Goal: Information Seeking & Learning: Learn about a topic

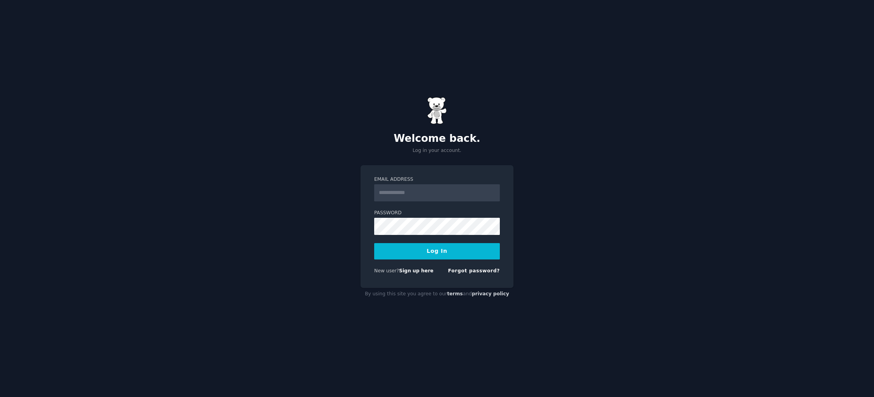
type input "**********"
click at [463, 252] on button "Log In" at bounding box center [437, 251] width 126 height 16
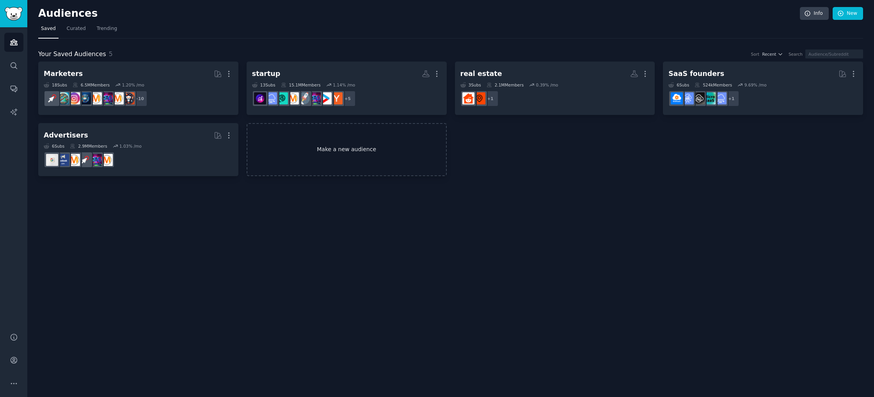
drag, startPoint x: 472, startPoint y: 182, endPoint x: 430, endPoint y: 174, distance: 42.5
click at [472, 182] on div "Audiences Info New Saved Curated Trending Your Saved Audiences 5 Sort Recent Se…" at bounding box center [450, 198] width 846 height 397
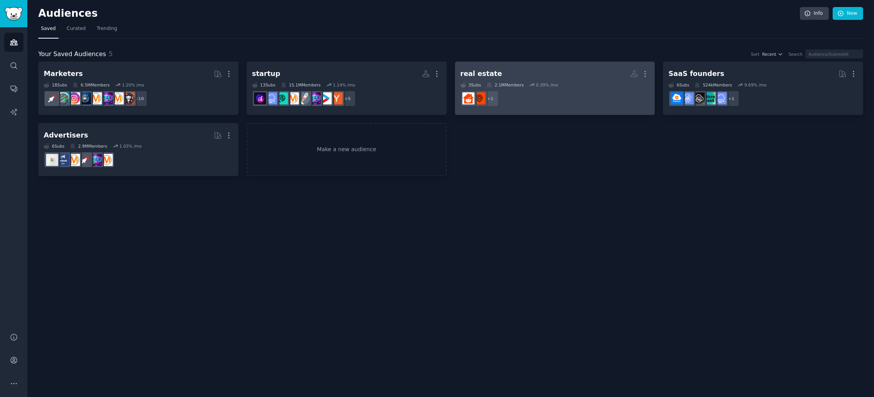
click at [587, 83] on div "3 Sub s 2.1M Members 0.39 % /mo" at bounding box center [554, 84] width 189 height 5
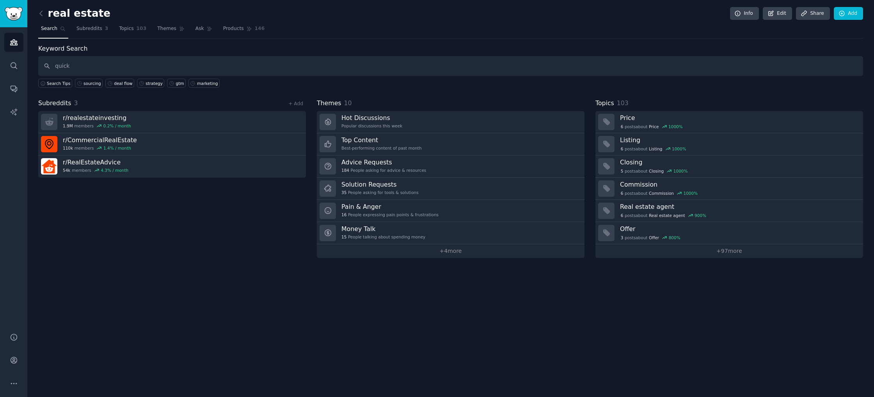
type input "quick"
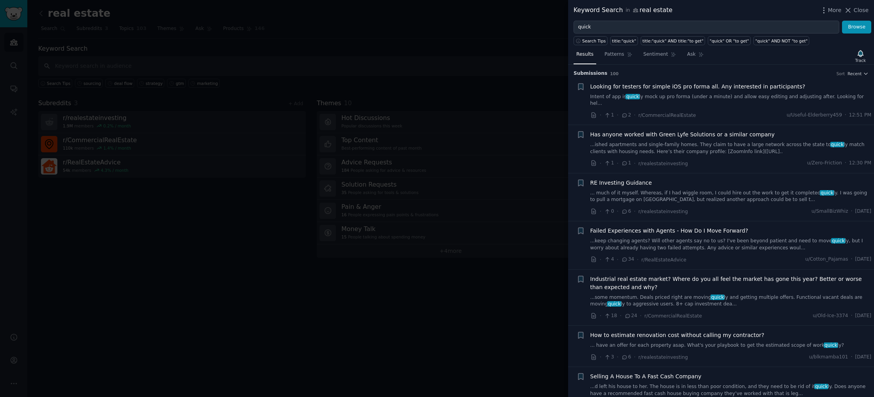
drag, startPoint x: 468, startPoint y: 69, endPoint x: 427, endPoint y: 60, distance: 41.8
click at [436, 64] on div at bounding box center [437, 198] width 874 height 397
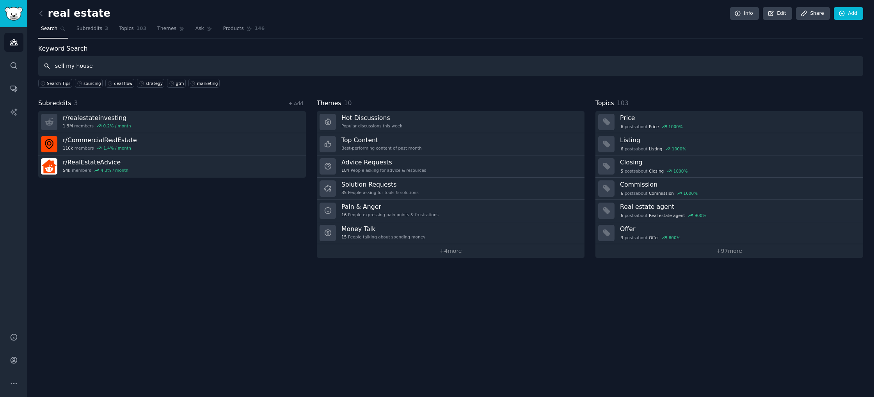
type input "sell my house"
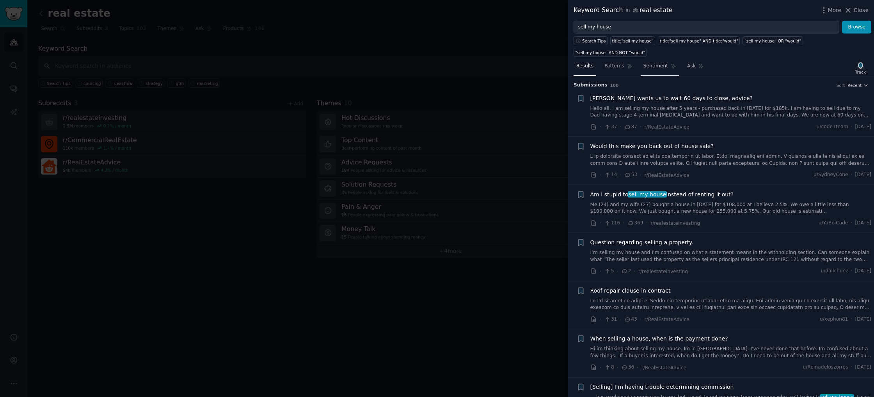
click at [658, 67] on span "Sentiment" at bounding box center [655, 66] width 25 height 7
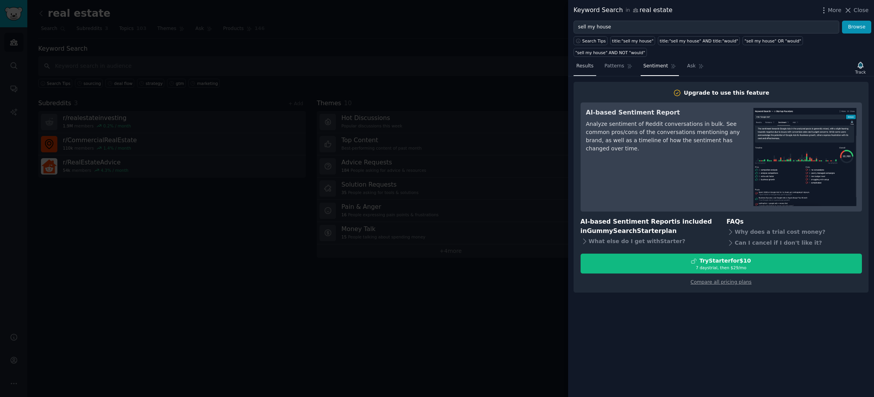
click at [585, 67] on span "Results" at bounding box center [584, 66] width 17 height 7
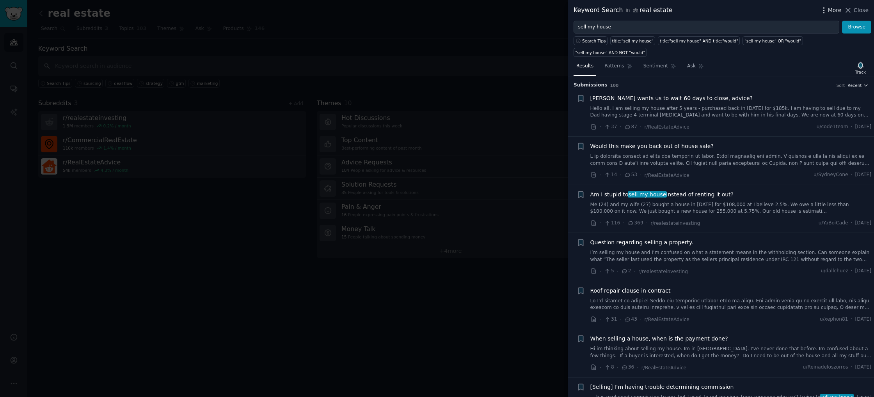
click at [823, 7] on icon "button" at bounding box center [823, 10] width 8 height 8
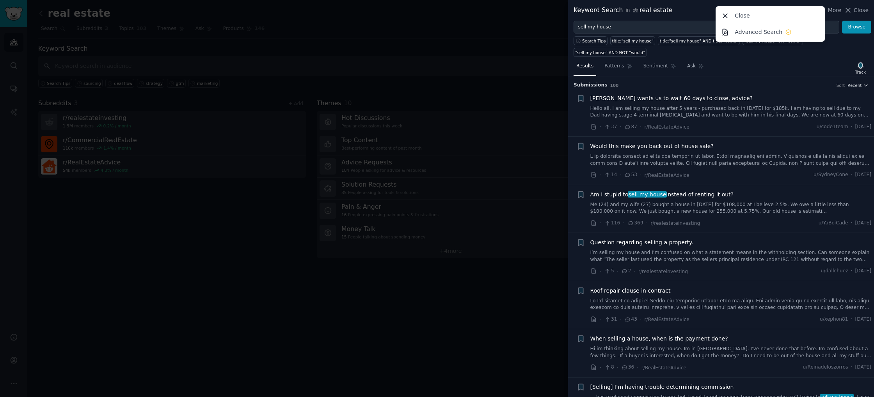
click at [762, 54] on div "Search Tips title:"sell my house" title:"sell my house" AND title:"would" "sell…" at bounding box center [721, 45] width 306 height 23
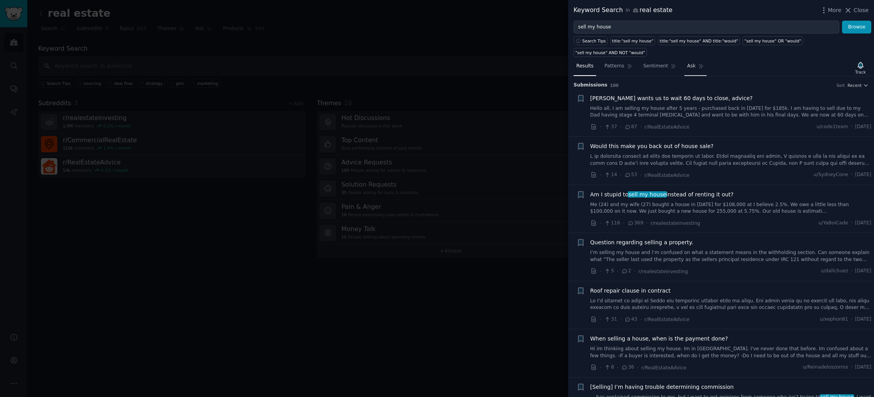
click at [690, 68] on span "Ask" at bounding box center [691, 66] width 9 height 7
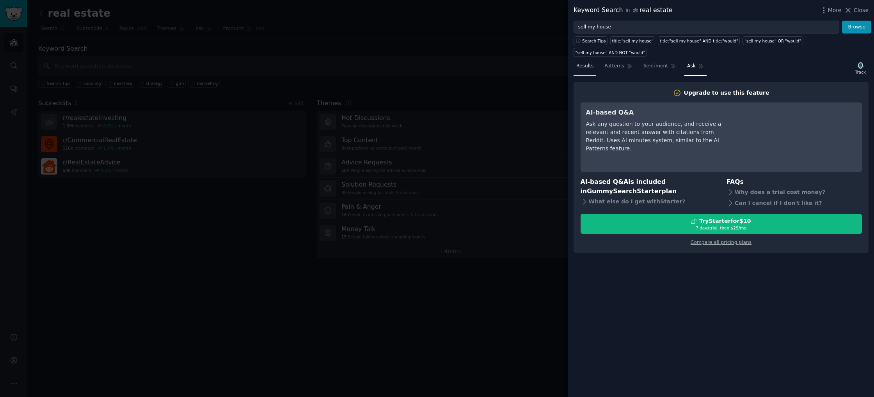
click at [587, 67] on span "Results" at bounding box center [584, 66] width 17 height 7
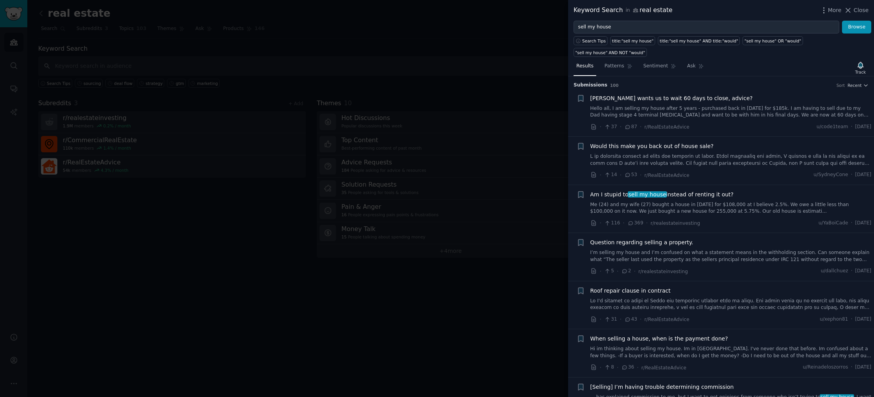
click at [470, 44] on div at bounding box center [437, 198] width 874 height 397
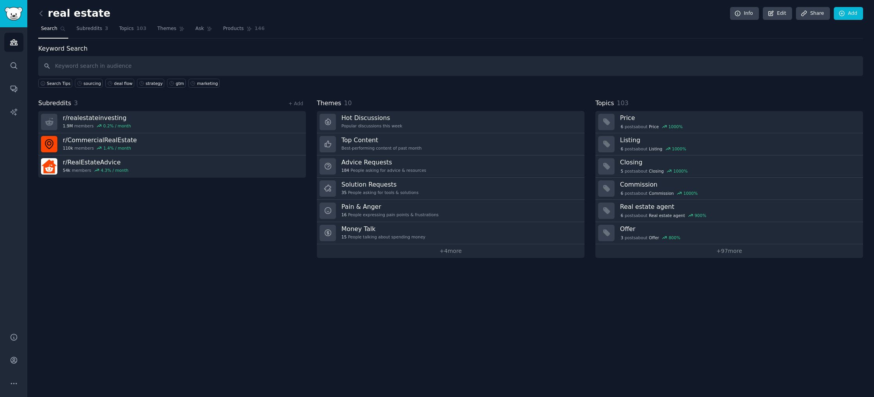
click at [222, 95] on div "Keyword Search Search Tips sourcing deal flow strategy gtm marketing Subreddits…" at bounding box center [450, 151] width 825 height 214
click at [46, 31] on span "Search" at bounding box center [49, 28] width 16 height 7
click at [167, 68] on input "text" at bounding box center [450, 66] width 825 height 20
type input "homeowner"
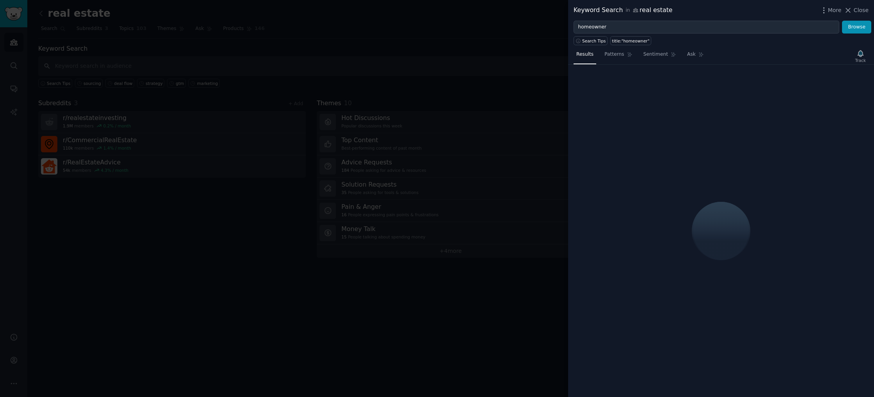
drag, startPoint x: 478, startPoint y: 96, endPoint x: 461, endPoint y: 95, distance: 16.8
click at [478, 96] on div at bounding box center [437, 198] width 874 height 397
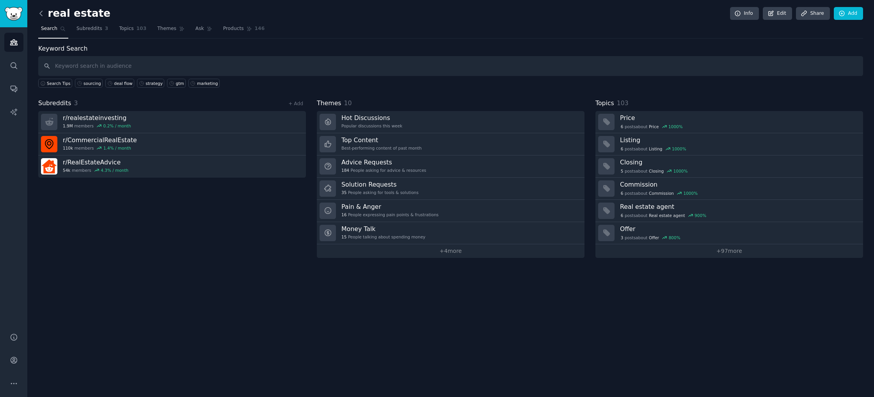
click at [43, 11] on icon at bounding box center [41, 13] width 8 height 8
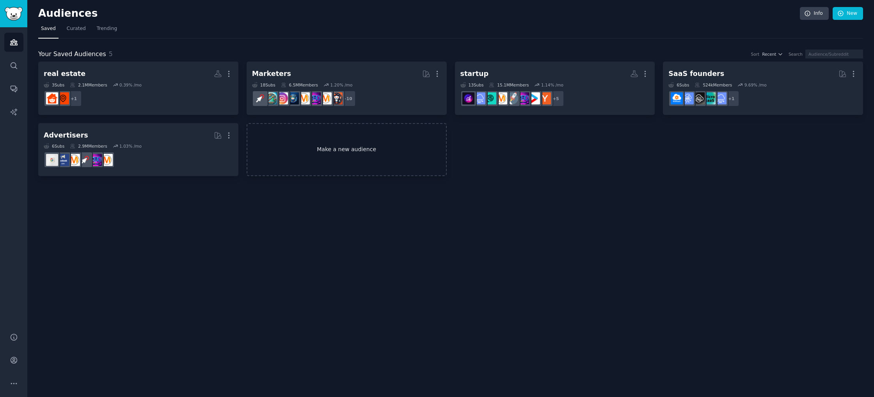
click at [340, 157] on link "Make a new audience" at bounding box center [346, 149] width 200 height 53
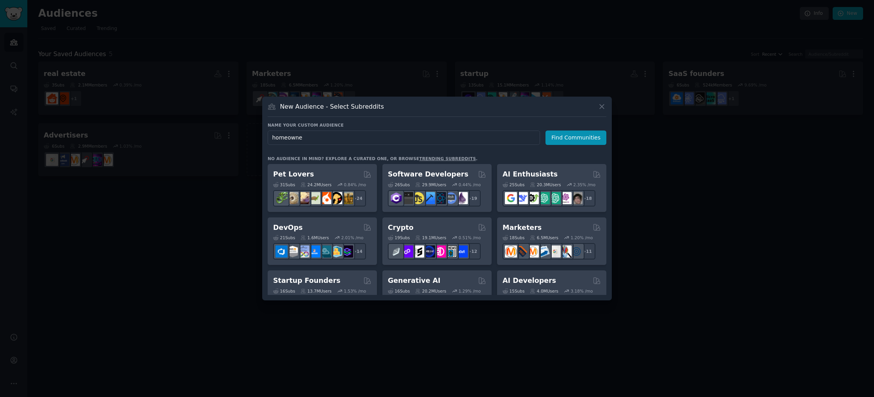
type input "homeowner"
click button "Find Communities" at bounding box center [575, 138] width 61 height 14
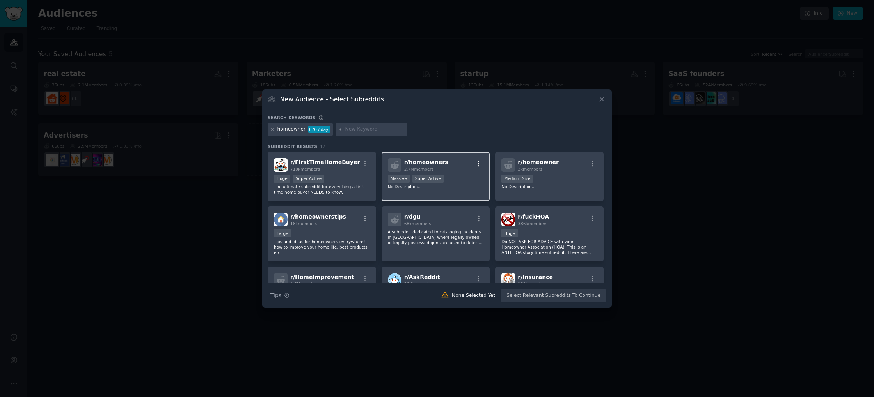
click at [478, 165] on icon "button" at bounding box center [478, 164] width 7 height 7
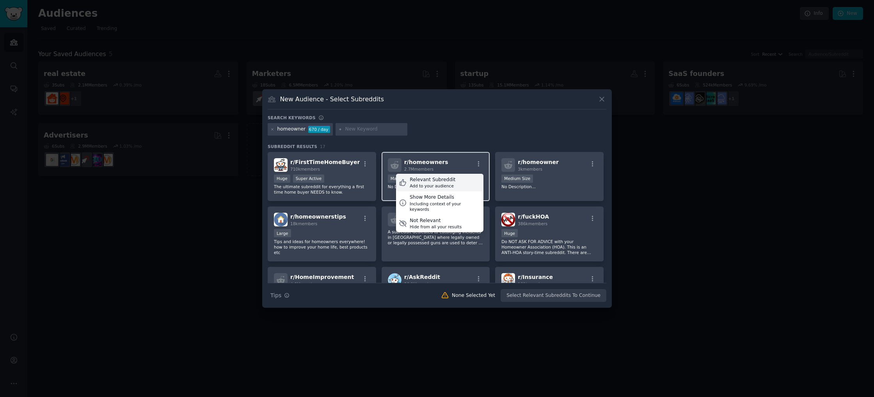
click at [459, 181] on div "Relevant Subreddit Add to your audience" at bounding box center [439, 183] width 87 height 18
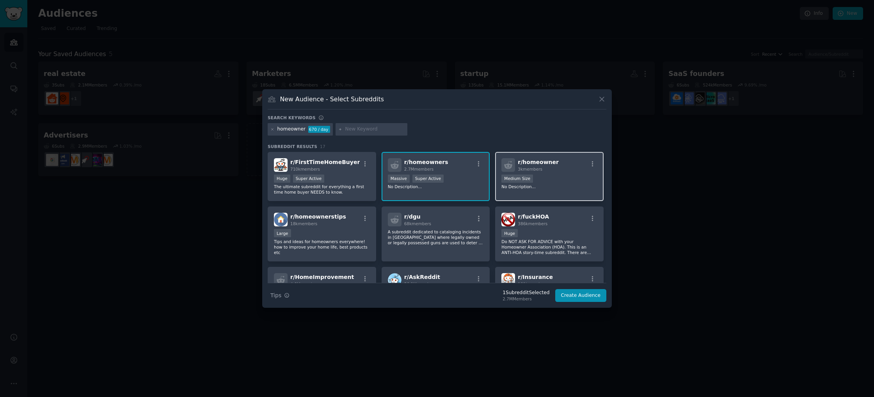
click at [583, 183] on div "Medium Size" at bounding box center [549, 180] width 96 height 10
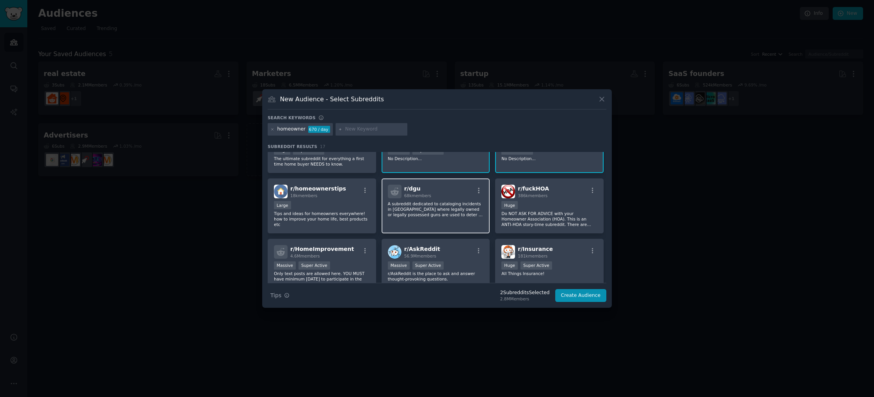
scroll to position [31, 0]
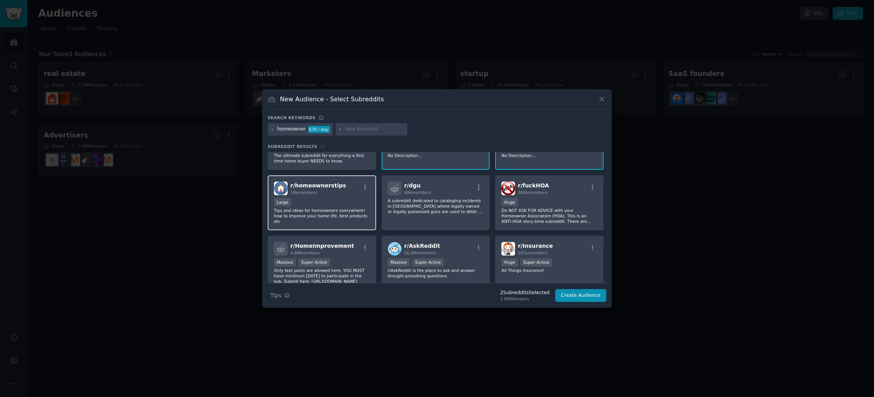
click at [340, 205] on div "Large" at bounding box center [322, 203] width 96 height 10
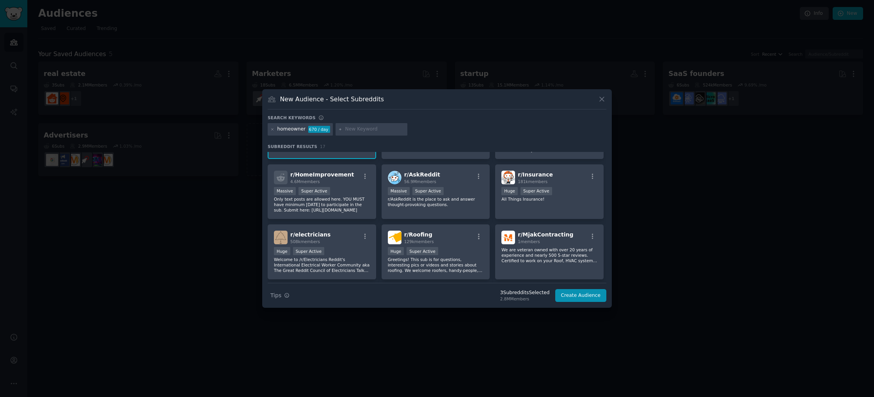
scroll to position [0, 0]
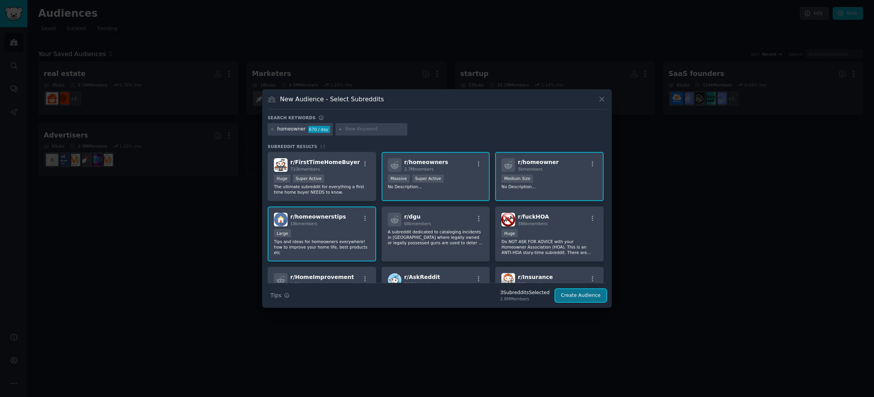
click at [583, 296] on button "Create Audience" at bounding box center [580, 295] width 51 height 13
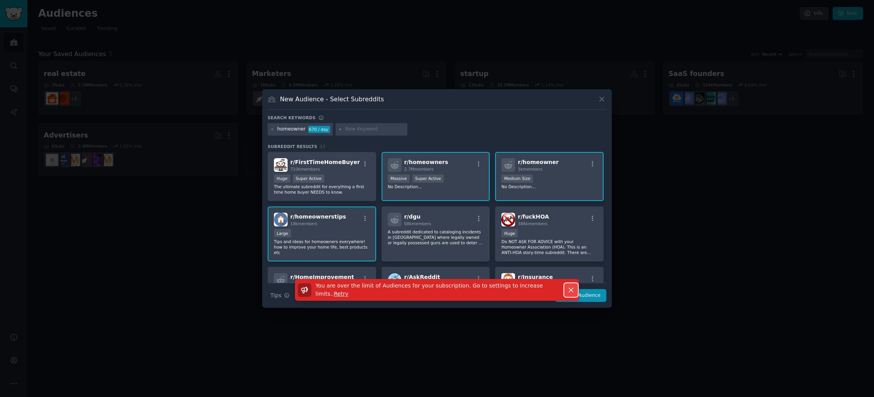
click at [573, 289] on icon "button" at bounding box center [571, 290] width 8 height 8
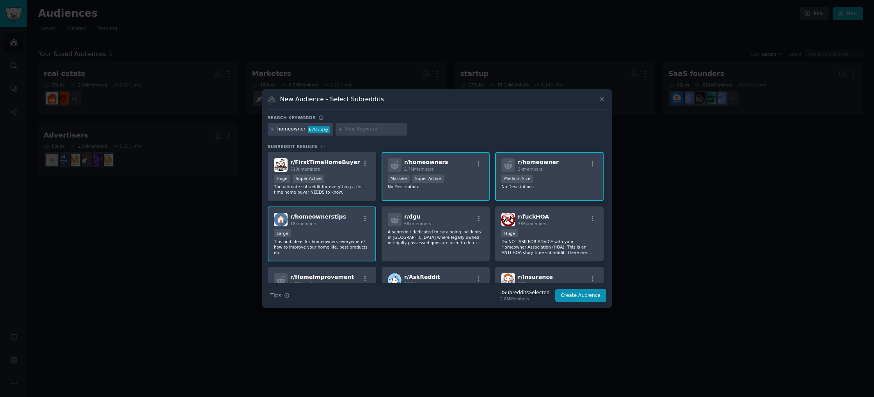
click at [333, 228] on div "r/ homeownerstips 18k members Large Tips and ideas for homeowners everywhere! h…" at bounding box center [322, 234] width 108 height 55
click at [541, 176] on div "Medium Size" at bounding box center [549, 180] width 96 height 10
click at [592, 298] on button "Create Audience" at bounding box center [580, 295] width 51 height 13
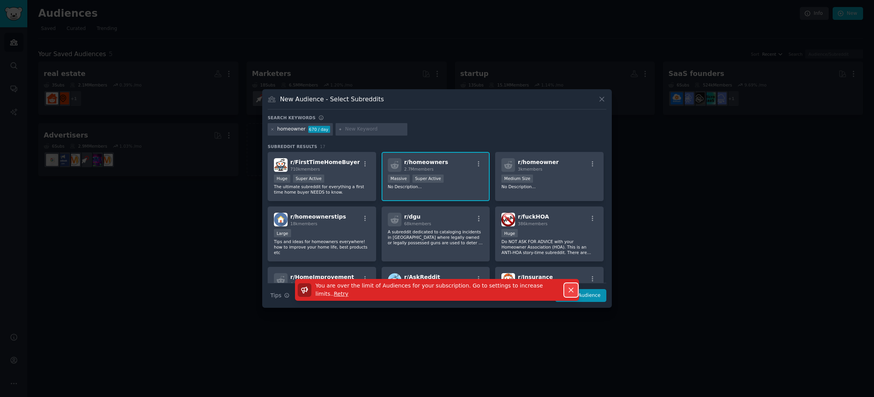
click at [567, 290] on icon "button" at bounding box center [571, 290] width 8 height 8
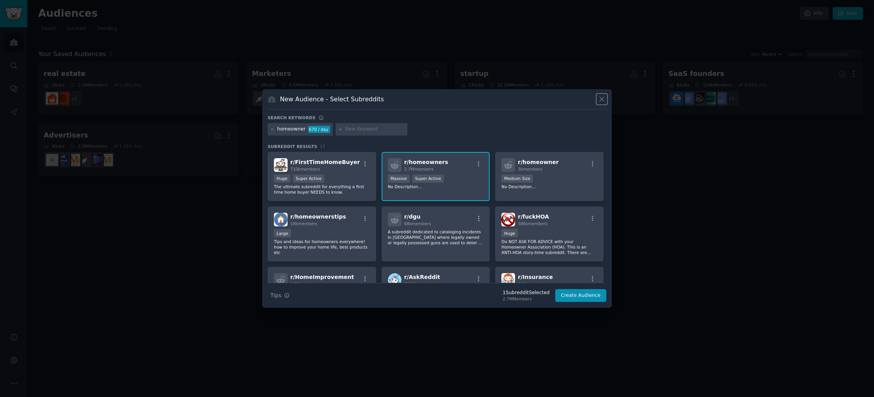
click at [604, 96] on icon at bounding box center [602, 99] width 8 height 8
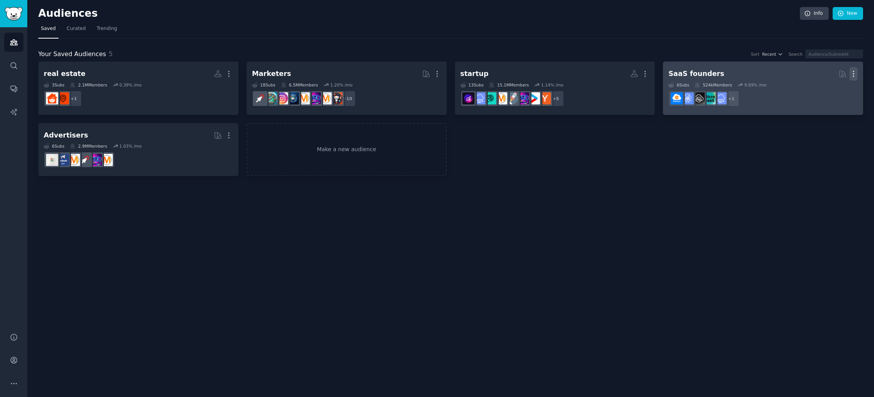
click at [853, 73] on icon "button" at bounding box center [853, 73] width 1 height 5
click at [833, 88] on p "Delete" at bounding box center [832, 90] width 18 height 8
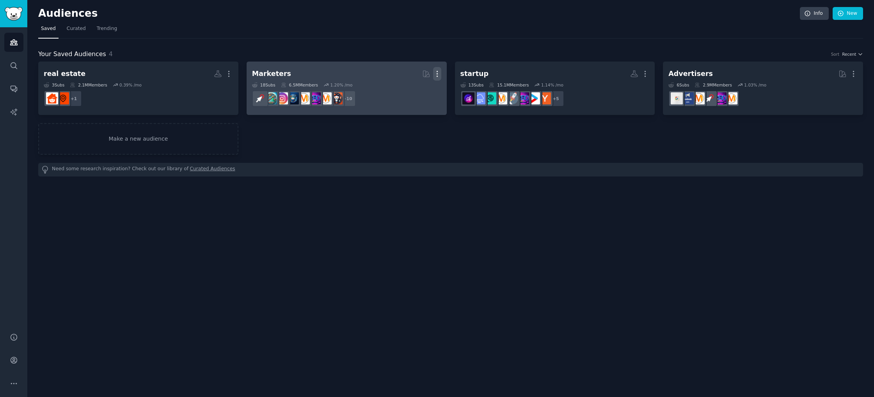
click at [436, 73] on icon "button" at bounding box center [437, 74] width 8 height 8
click at [411, 89] on p "Delete" at bounding box center [416, 90] width 18 height 8
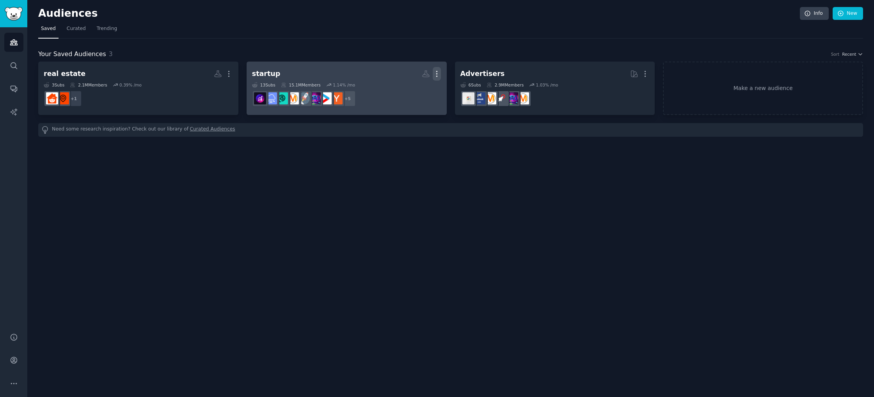
click at [438, 76] on icon "button" at bounding box center [437, 74] width 8 height 8
click at [407, 90] on div "Delete" at bounding box center [410, 90] width 37 height 16
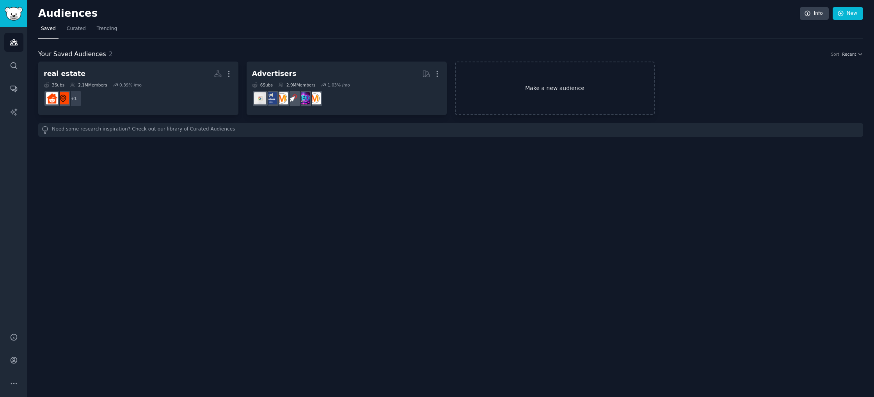
click at [519, 88] on link "Make a new audience" at bounding box center [555, 88] width 200 height 53
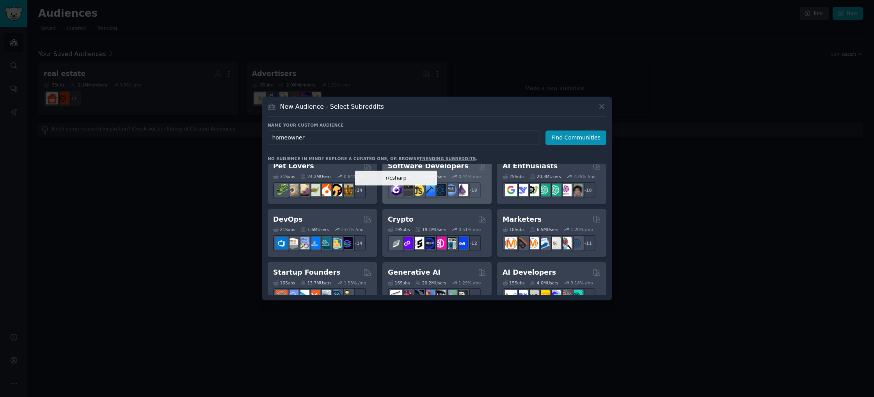
scroll to position [10, 0]
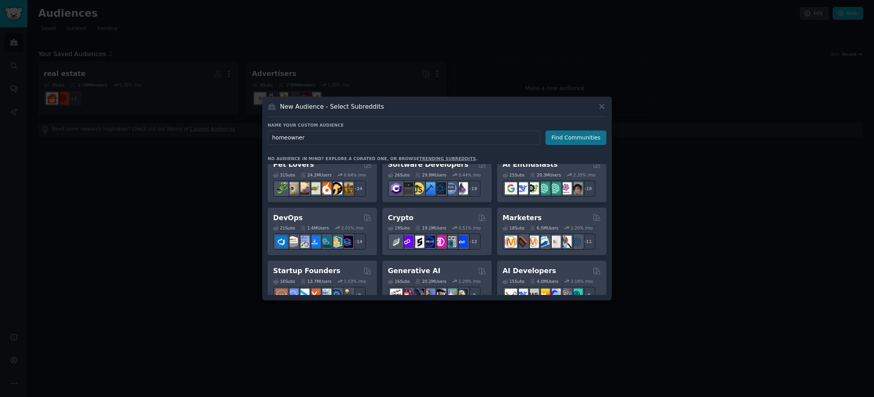
type input "homeowner"
click at [560, 142] on button "Find Communities" at bounding box center [575, 138] width 61 height 14
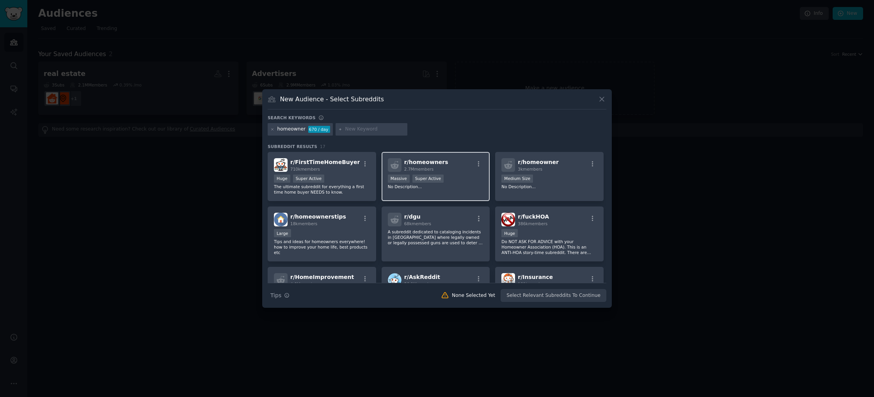
click at [451, 184] on p "No Description..." at bounding box center [436, 186] width 96 height 5
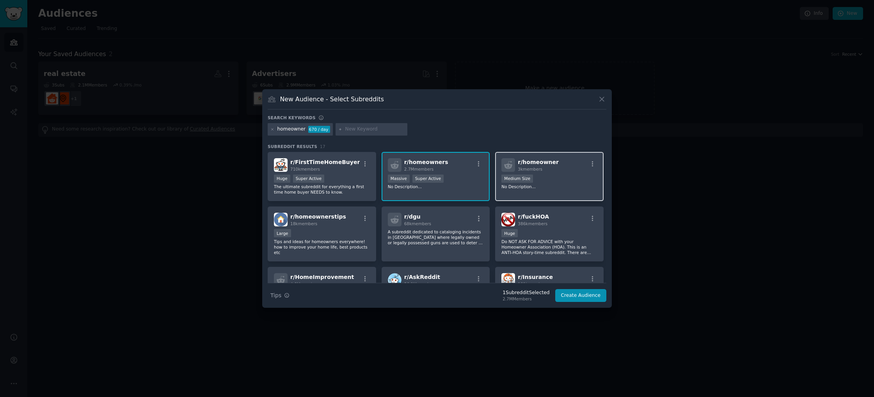
click at [550, 182] on div "Medium Size" at bounding box center [549, 180] width 96 height 10
click at [338, 237] on div "Large" at bounding box center [322, 234] width 96 height 10
click at [570, 295] on button "Create Audience" at bounding box center [580, 295] width 51 height 13
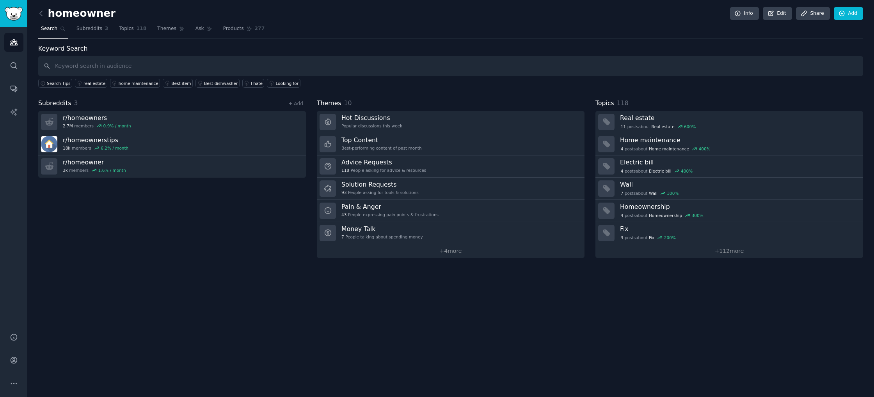
click at [267, 259] on div "homeowner Info Edit Share Add Search Subreddits 3 Topics 118 Themes Ask Product…" at bounding box center [450, 198] width 846 height 397
click at [42, 13] on icon at bounding box center [41, 13] width 8 height 8
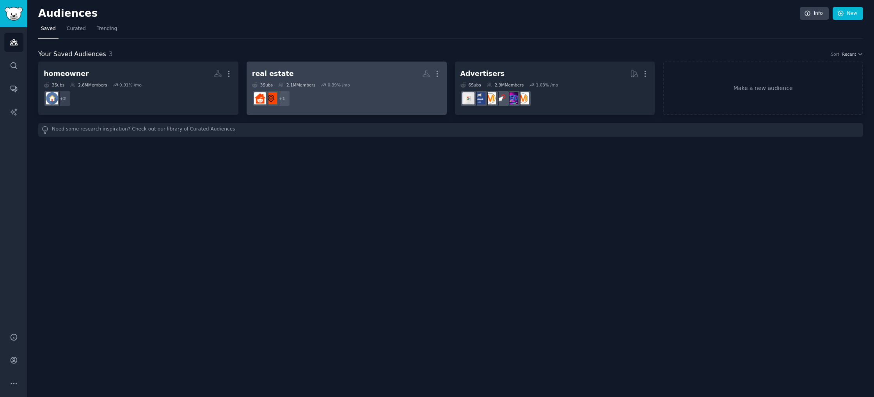
click at [323, 105] on dd "+ 1" at bounding box center [346, 99] width 189 height 22
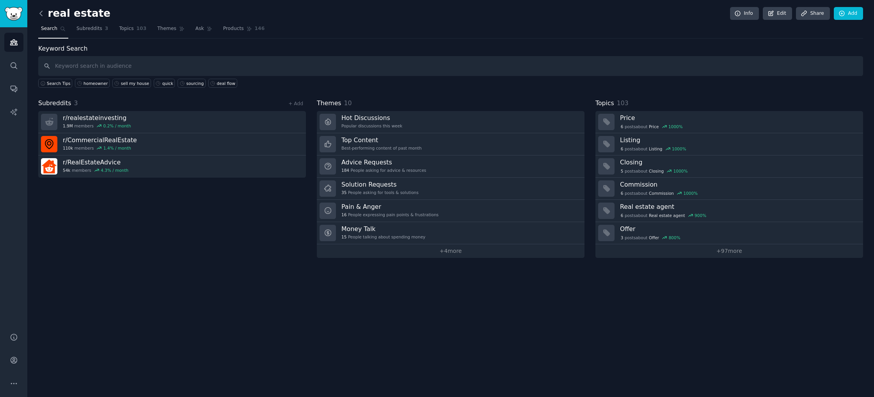
click at [41, 12] on icon at bounding box center [41, 13] width 8 height 8
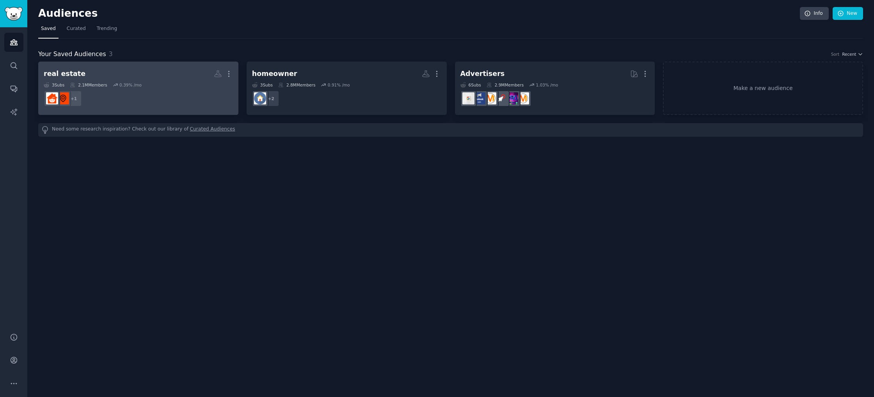
click at [135, 95] on dd "+ 1" at bounding box center [138, 99] width 189 height 22
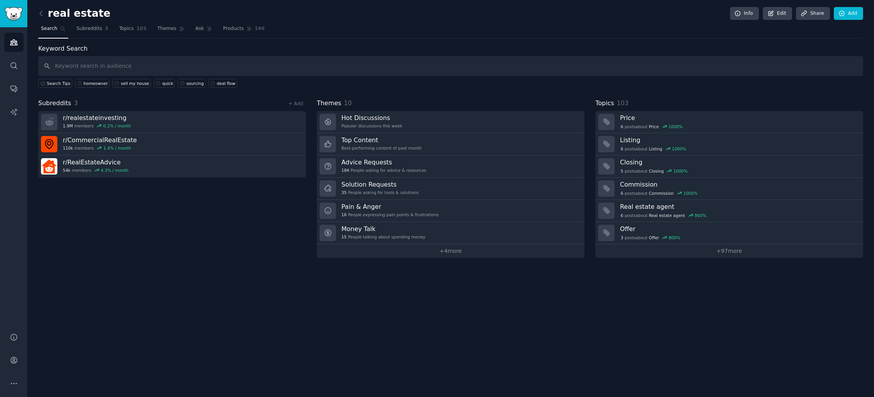
click at [35, 9] on div "real estate Info Edit Share Add Search Subreddits 3 Topics 103 Themes Ask Produ…" at bounding box center [450, 198] width 846 height 397
click at [39, 11] on icon at bounding box center [41, 13] width 8 height 8
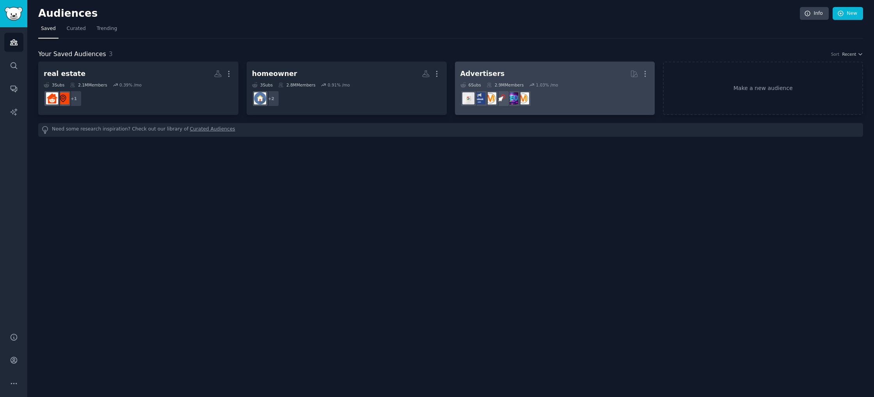
click at [594, 103] on dd at bounding box center [554, 99] width 189 height 22
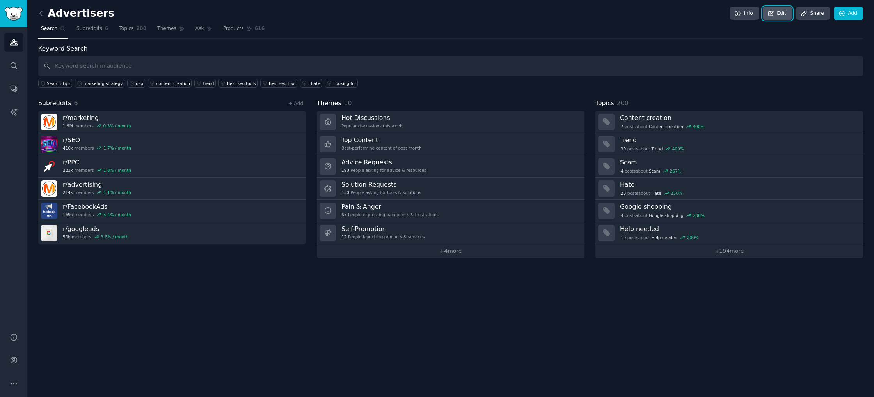
click at [775, 16] on link "Edit" at bounding box center [777, 13] width 29 height 13
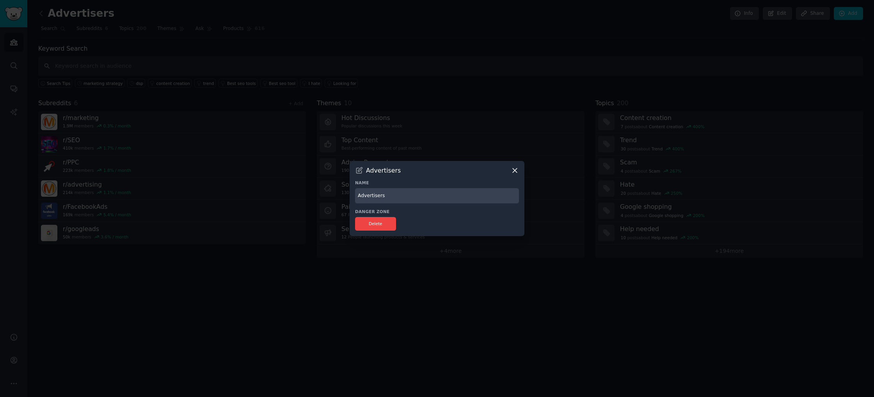
click at [512, 169] on icon at bounding box center [514, 171] width 4 height 4
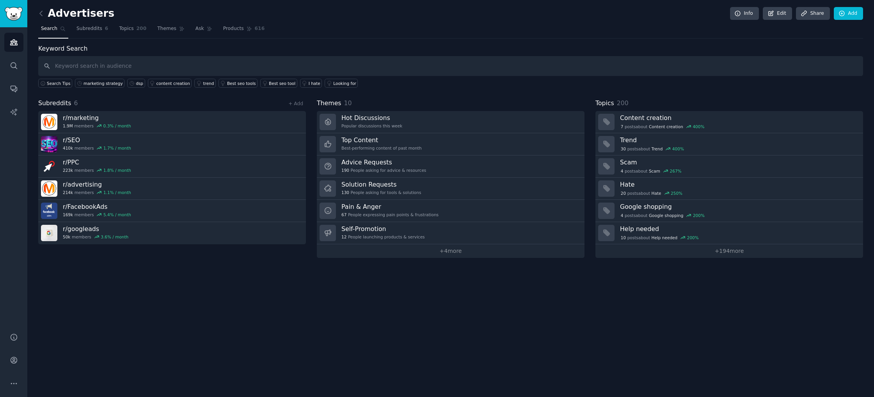
click at [70, 104] on h2 "Subreddits 6" at bounding box center [58, 104] width 40 height 10
click at [301, 102] on link "+ Add" at bounding box center [295, 103] width 15 height 5
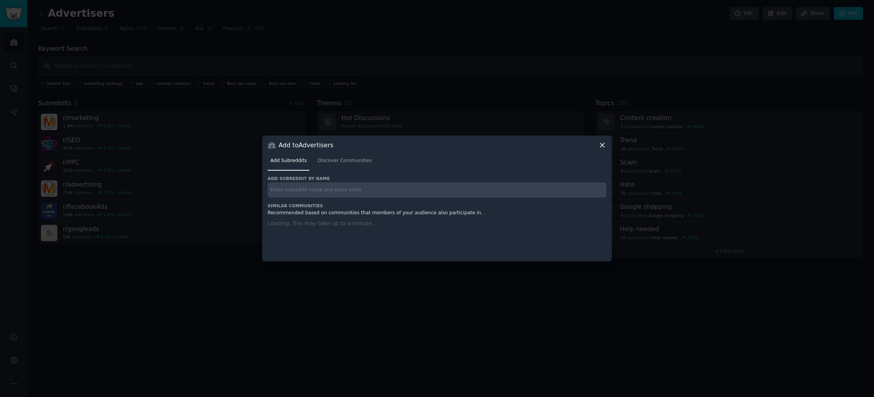
click at [325, 193] on input "text" at bounding box center [437, 190] width 339 height 15
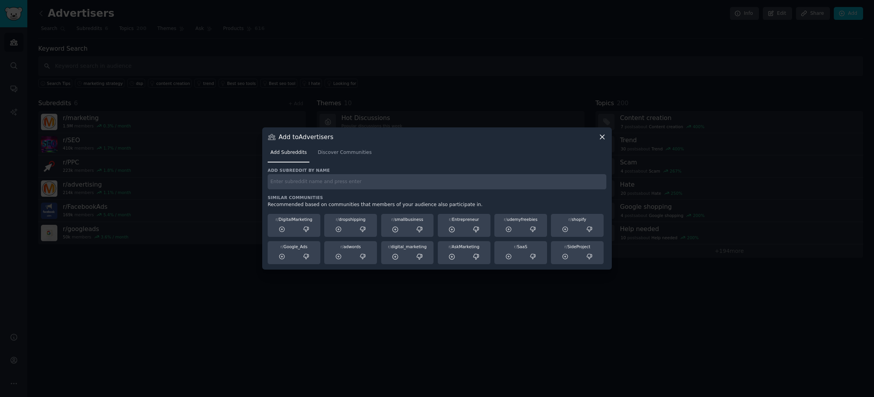
click at [326, 175] on input "text" at bounding box center [437, 181] width 339 height 15
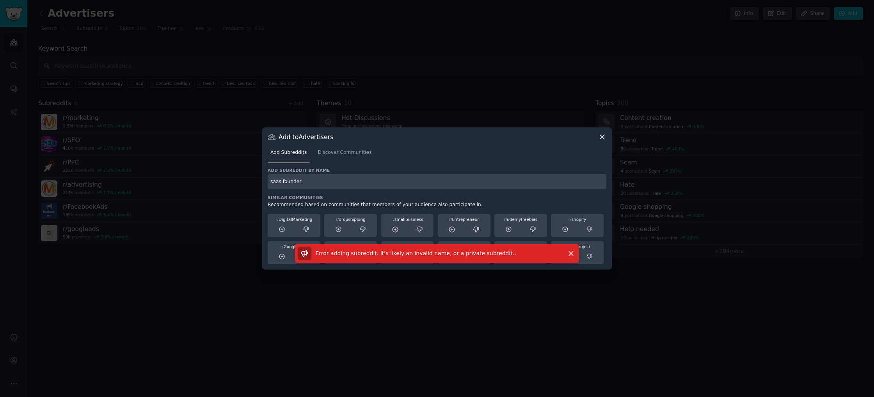
click at [366, 181] on input "saas founder" at bounding box center [437, 181] width 339 height 15
type input "saas"
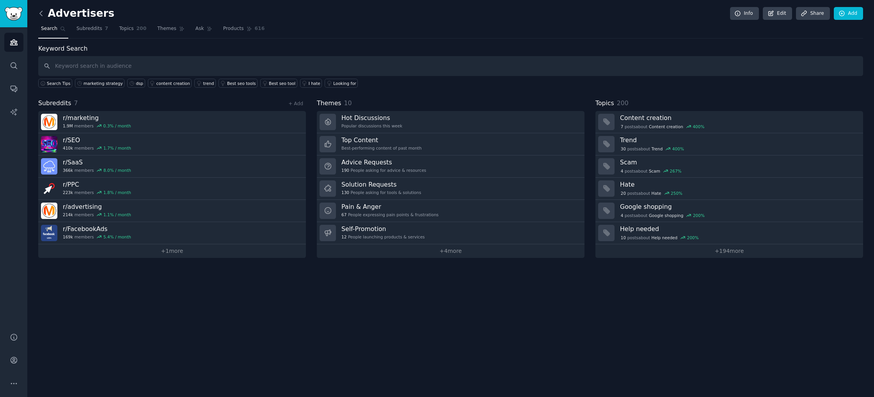
click at [41, 11] on icon at bounding box center [41, 13] width 8 height 8
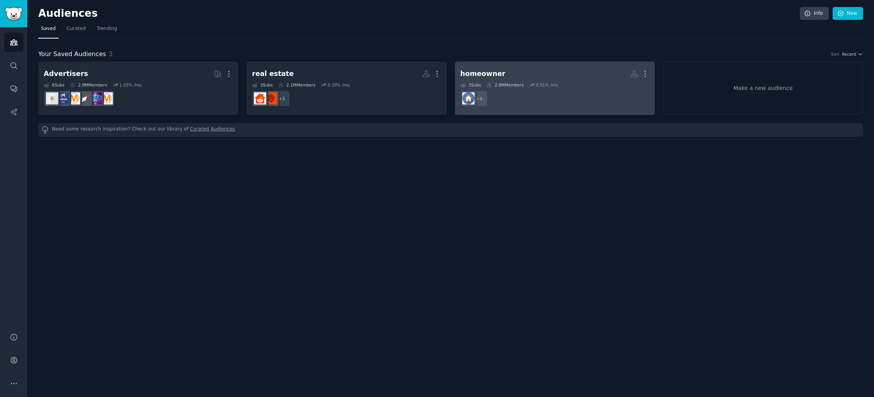
click at [529, 94] on dd "r/homeowner, r/homeowners + 2" at bounding box center [554, 99] width 189 height 22
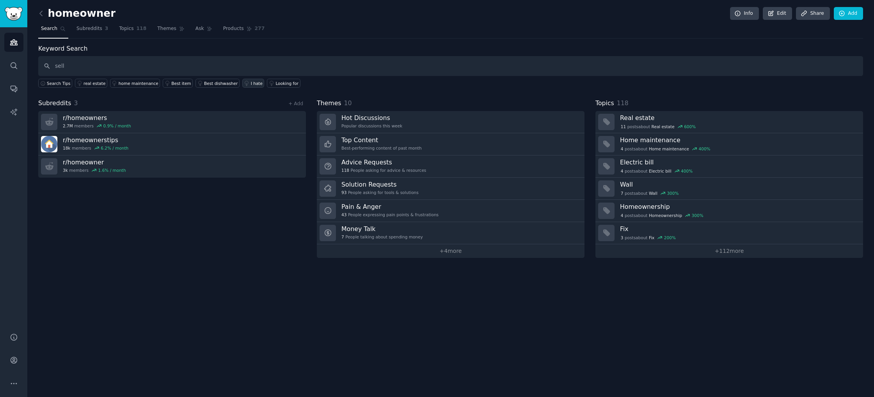
type input "sell"
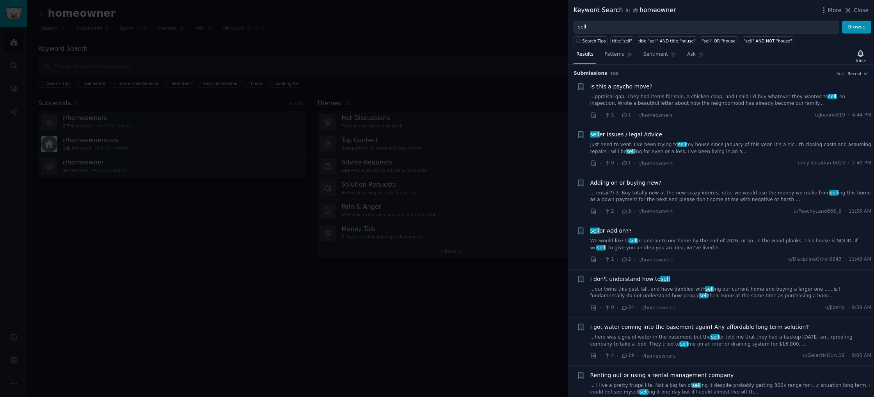
click at [693, 100] on link "...ppraisal gap. They had items for sale, a chicken coop, and I said I’d buy wh…" at bounding box center [730, 101] width 281 height 14
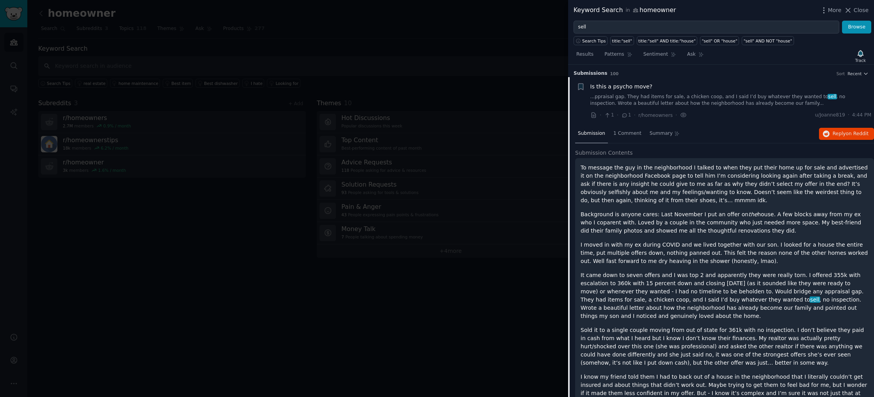
scroll to position [12, 0]
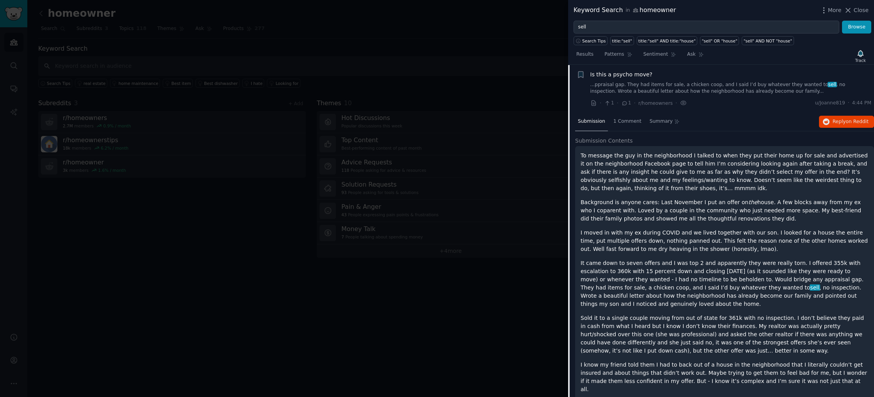
click at [718, 88] on link "...ppraisal gap. They had items for sale, a chicken coop, and I said I’d buy wh…" at bounding box center [730, 89] width 281 height 14
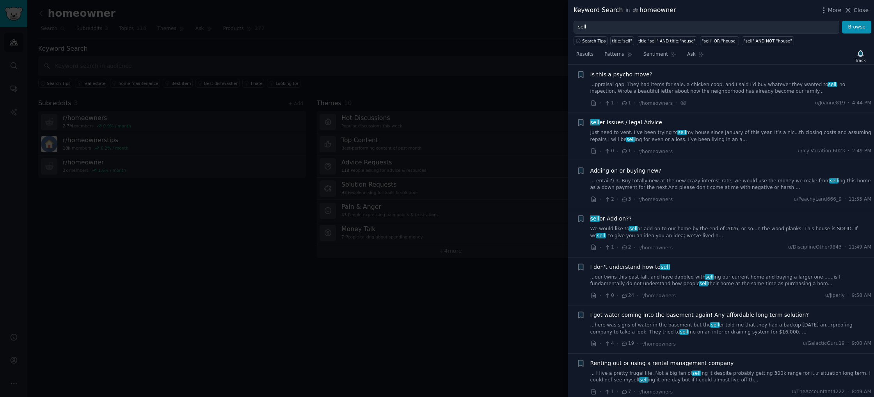
click at [720, 136] on link "Just need to vent. I’ve been trying to sell my house since January of this year…" at bounding box center [730, 136] width 281 height 14
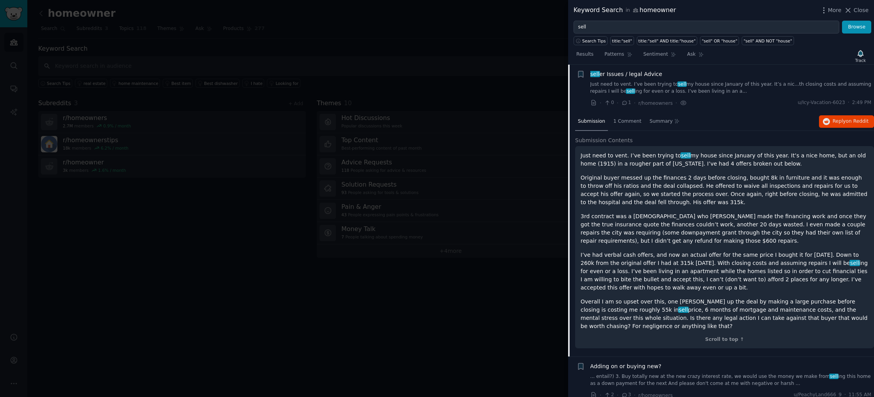
scroll to position [61, 0]
click at [745, 159] on p "Just need to vent. I’ve been trying to sell my house since January of this year…" at bounding box center [724, 159] width 288 height 16
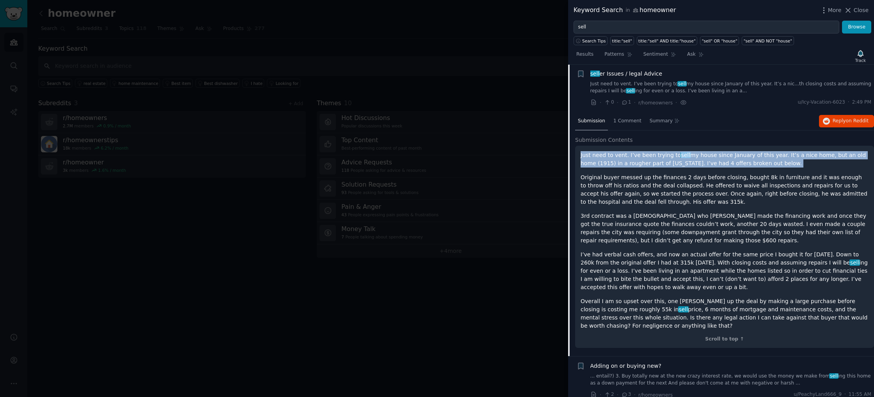
click at [745, 159] on p "Just need to vent. I’ve been trying to sell my house since January of this year…" at bounding box center [724, 159] width 288 height 16
click at [754, 170] on div "Just need to vent. I’ve been trying to sell my house since January of this year…" at bounding box center [724, 240] width 288 height 179
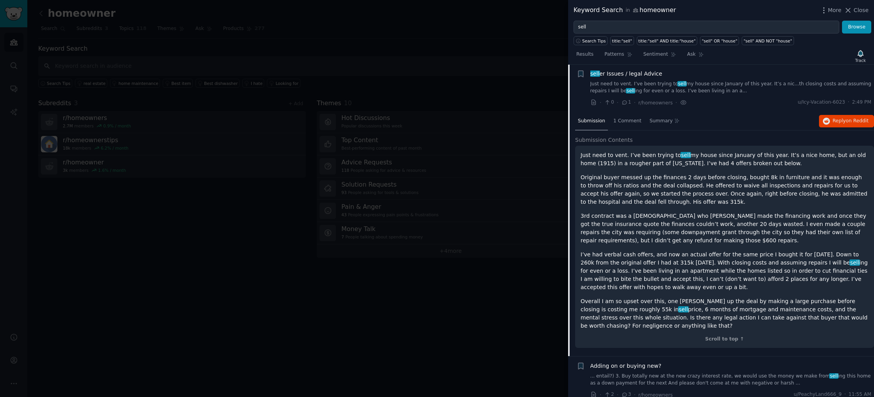
click at [756, 192] on p "Original buyer messed up the finances 2 days before closing, bought 8k in furni…" at bounding box center [724, 190] width 288 height 33
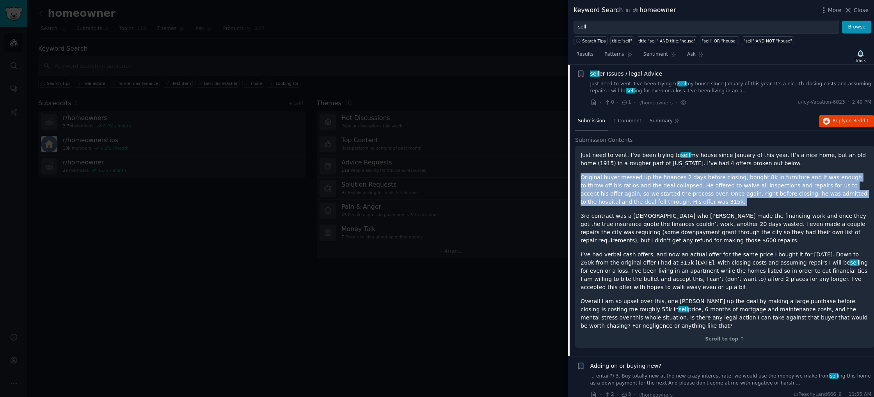
drag, startPoint x: 756, startPoint y: 192, endPoint x: 711, endPoint y: 204, distance: 47.0
click at [756, 192] on p "Original buyer messed up the finances 2 days before closing, bought 8k in furni…" at bounding box center [724, 190] width 288 height 33
click at [711, 204] on p "Original buyer messed up the finances 2 days before closing, bought 8k in furni…" at bounding box center [724, 190] width 288 height 33
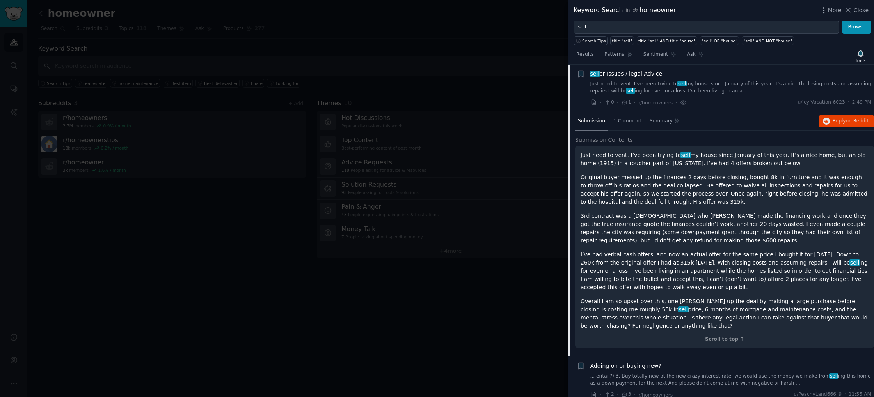
click at [659, 164] on p "Just need to vent. I’ve been trying to sell my house since January of this year…" at bounding box center [724, 159] width 288 height 16
click at [701, 197] on p "Original buyer messed up the finances 2 days before closing, bought 8k in furni…" at bounding box center [724, 190] width 288 height 33
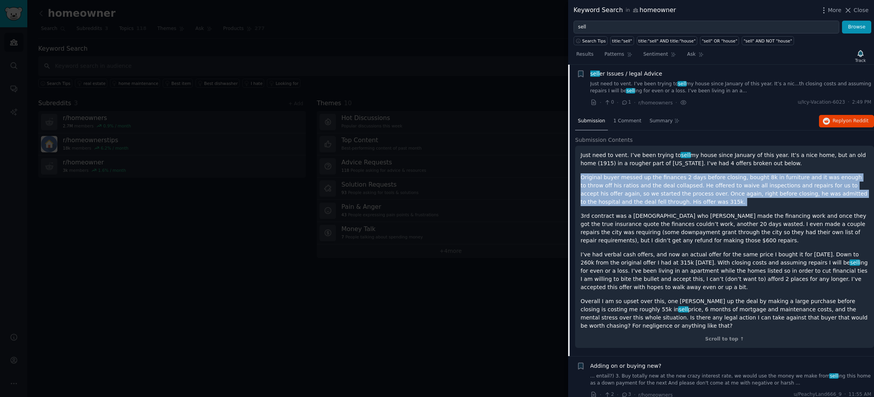
click at [701, 197] on p "Original buyer messed up the finances 2 days before closing, bought 8k in furni…" at bounding box center [724, 190] width 288 height 33
click at [697, 206] on div "Just need to vent. I’ve been trying to sell my house since January of this year…" at bounding box center [724, 240] width 288 height 179
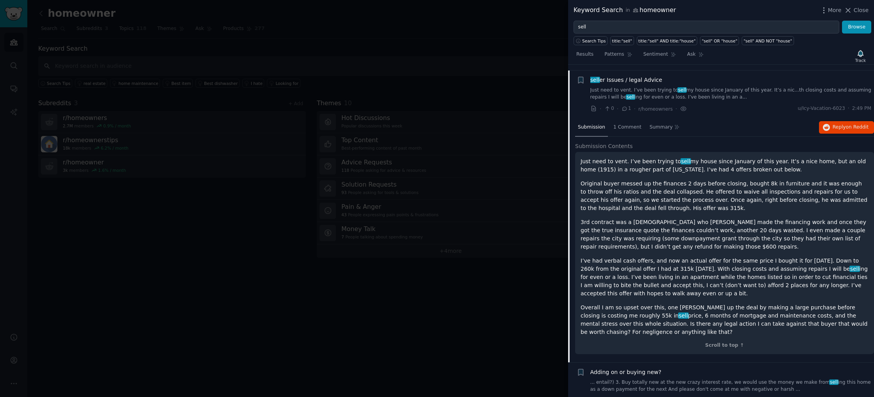
scroll to position [54, 0]
click at [623, 186] on p "Original buyer messed up the finances 2 days before closing, bought 8k in furni…" at bounding box center [724, 197] width 288 height 33
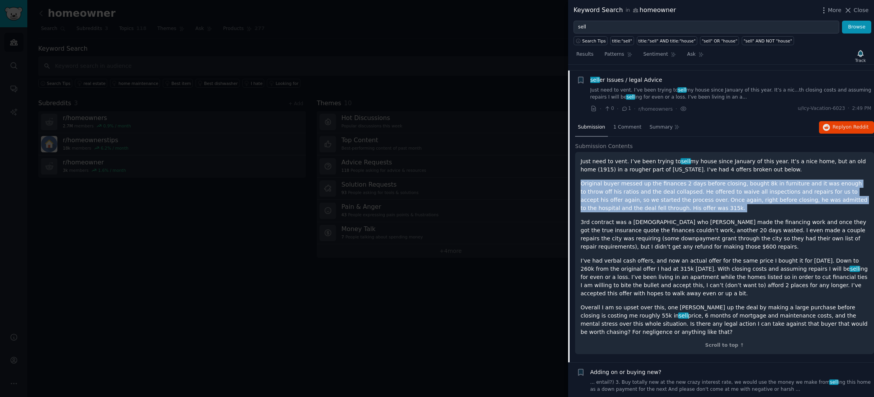
click at [623, 186] on p "Original buyer messed up the finances 2 days before closing, bought 8k in furni…" at bounding box center [724, 196] width 288 height 33
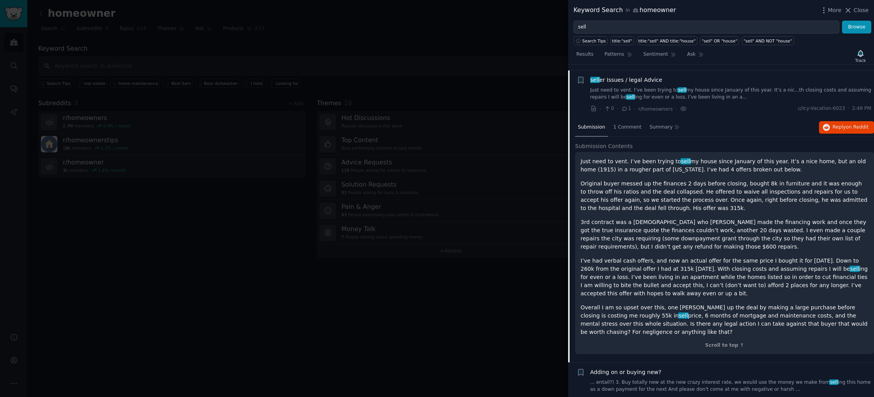
click at [706, 221] on p "3rd contract was a lady who barley made the financing work and once they got th…" at bounding box center [724, 234] width 288 height 33
click at [862, 53] on icon "button" at bounding box center [859, 53] width 5 height 6
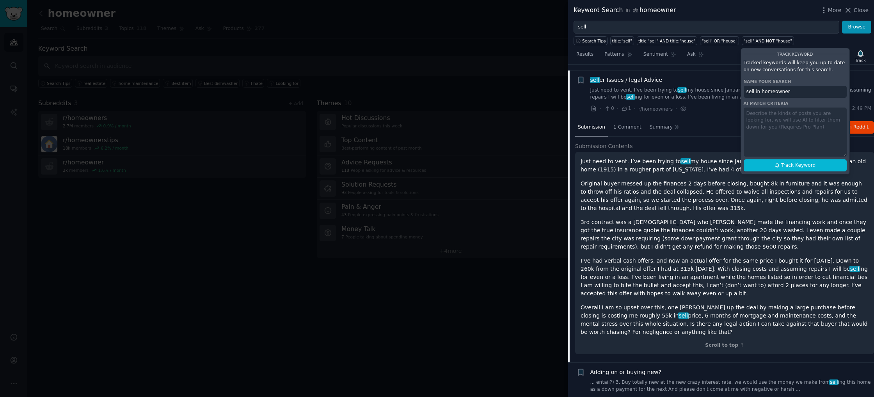
click at [710, 112] on div "· 0 · 1 · r/homeowners · u/Icy-Vacation-6023 · 2:49 PM" at bounding box center [730, 109] width 281 height 8
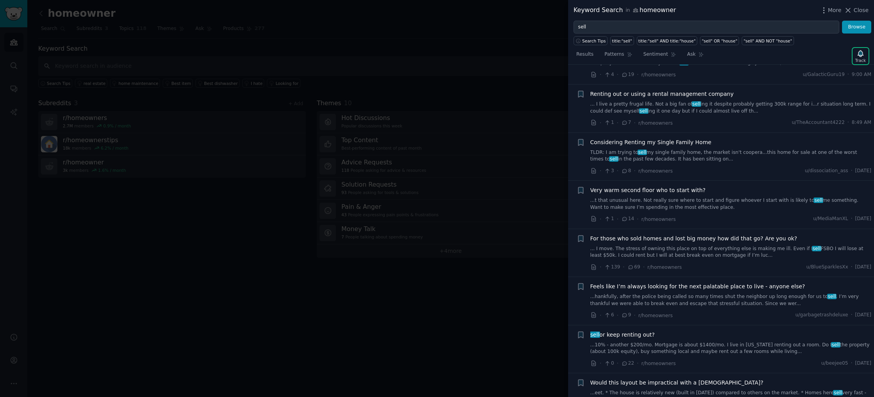
scroll to position [527, 0]
click at [310, 306] on div at bounding box center [437, 198] width 874 height 397
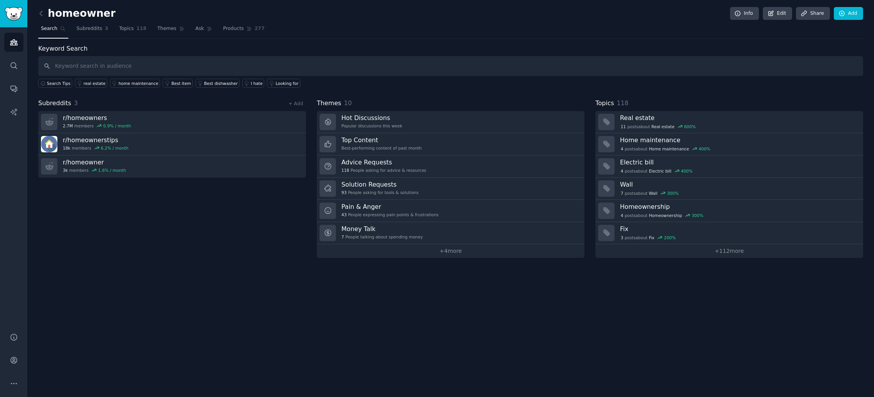
click at [37, 11] on div "homeowner Info Edit Share Add Search Subreddits 3 Topics 118 Themes Ask Product…" at bounding box center [450, 198] width 846 height 397
click at [39, 11] on icon at bounding box center [41, 13] width 8 height 8
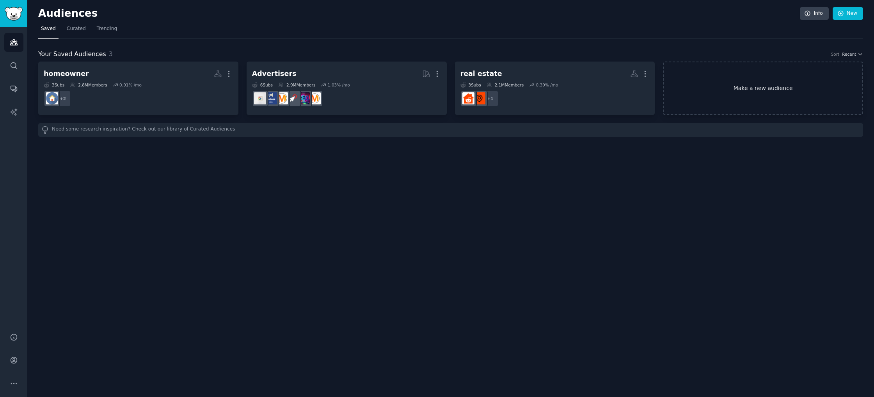
click at [726, 79] on link "Make a new audience" at bounding box center [763, 88] width 200 height 53
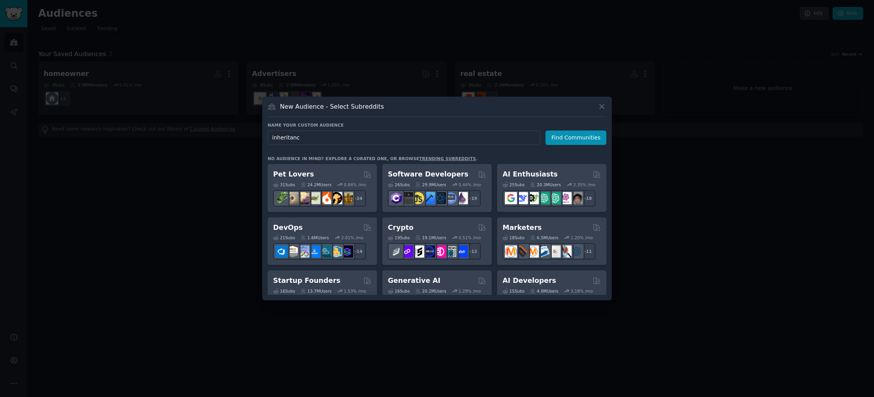
type input "inheritance"
click button "Find Communities" at bounding box center [575, 138] width 61 height 14
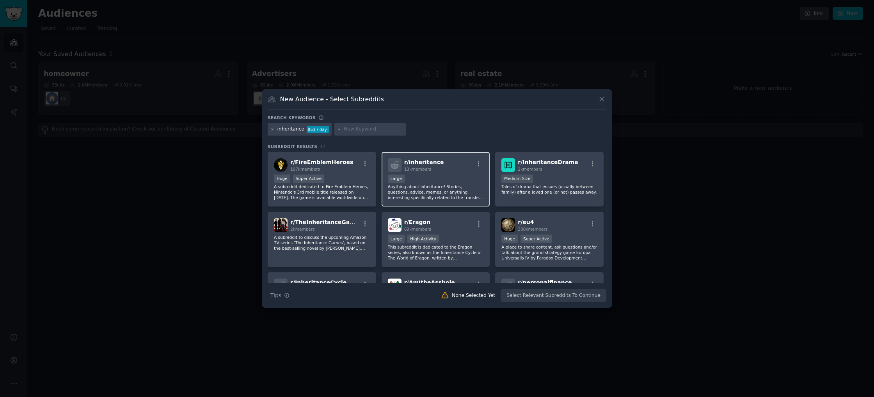
click at [447, 184] on div "Large" at bounding box center [436, 180] width 96 height 10
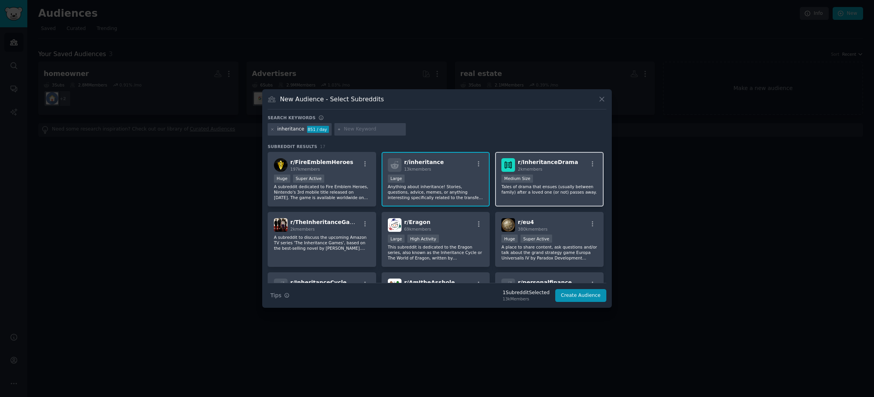
click at [551, 187] on p "Tales of drama that ensues (usually between family) after a loved one (or not) …" at bounding box center [549, 189] width 96 height 11
click at [361, 131] on input "text" at bounding box center [373, 129] width 59 height 7
type input "probate"
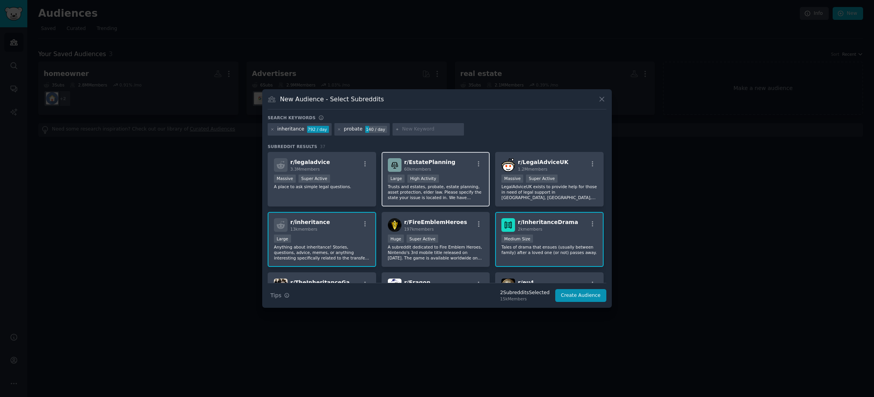
click at [461, 179] on div "Large High Activity" at bounding box center [436, 180] width 96 height 10
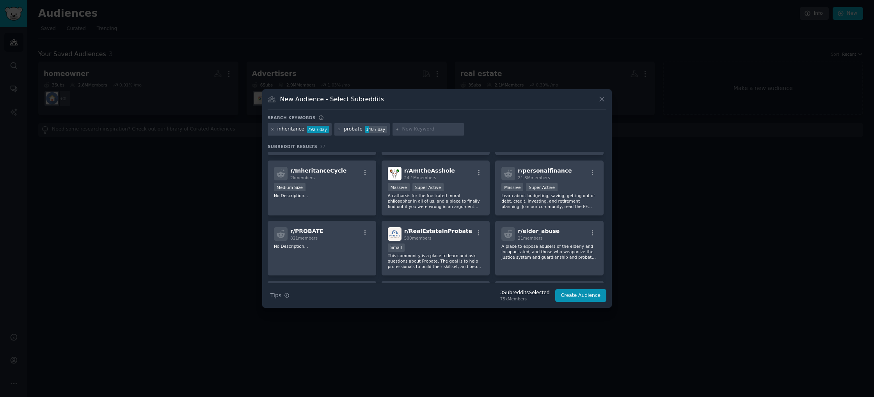
scroll to position [181, 0]
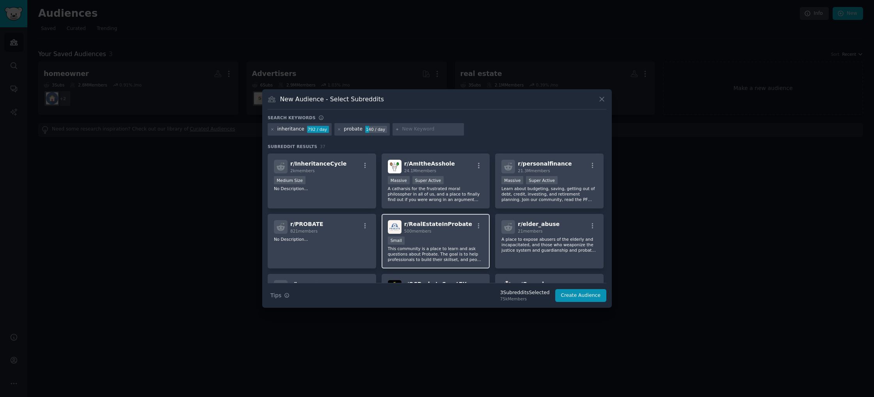
click at [457, 235] on div "r/ RealEstateInProbate 500 members Small This community is a place to learn and…" at bounding box center [435, 241] width 108 height 55
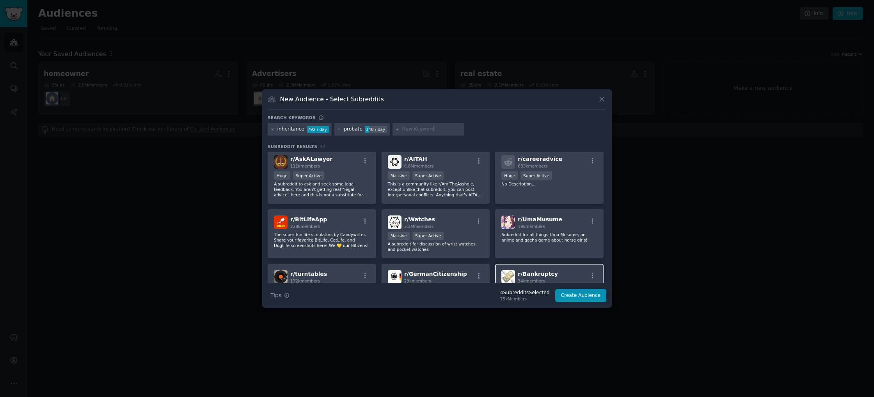
scroll to position [426, 0]
click at [582, 295] on button "Create Audience" at bounding box center [580, 295] width 51 height 13
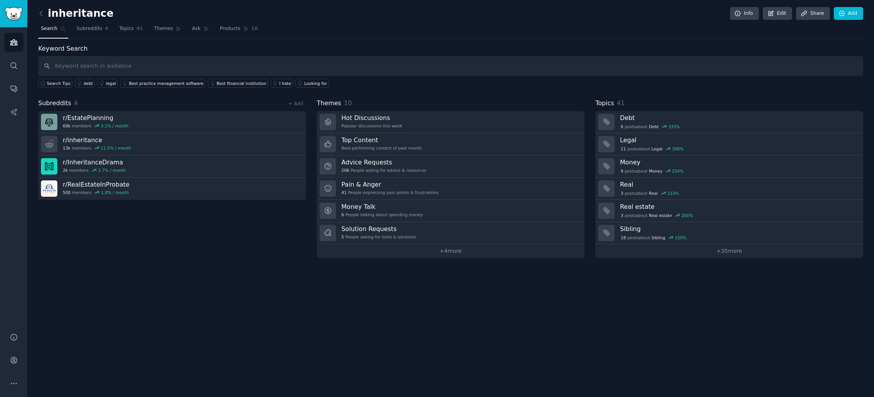
drag, startPoint x: 231, startPoint y: 257, endPoint x: 137, endPoint y: 239, distance: 96.4
click at [231, 257] on div "Subreddits 4 + Add r/ EstatePlanning 60k members 3.1 % / month r/ inheritance 1…" at bounding box center [172, 179] width 268 height 160
click at [120, 67] on input "text" at bounding box center [450, 66] width 825 height 20
type input "sell"
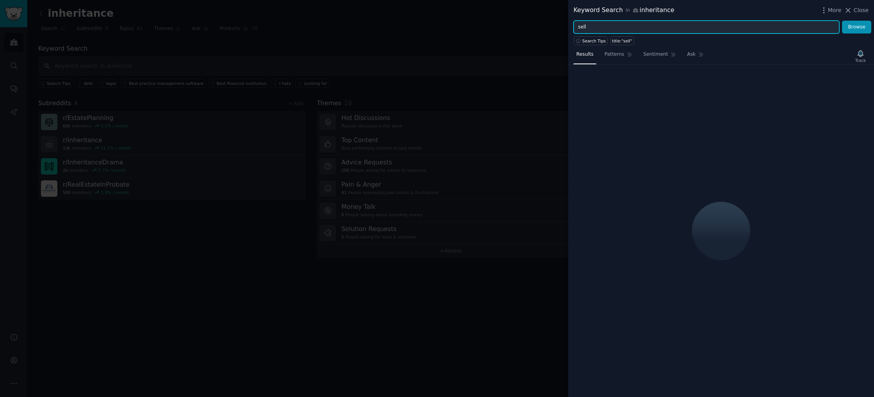
click at [593, 27] on input "sell" at bounding box center [706, 27] width 266 height 13
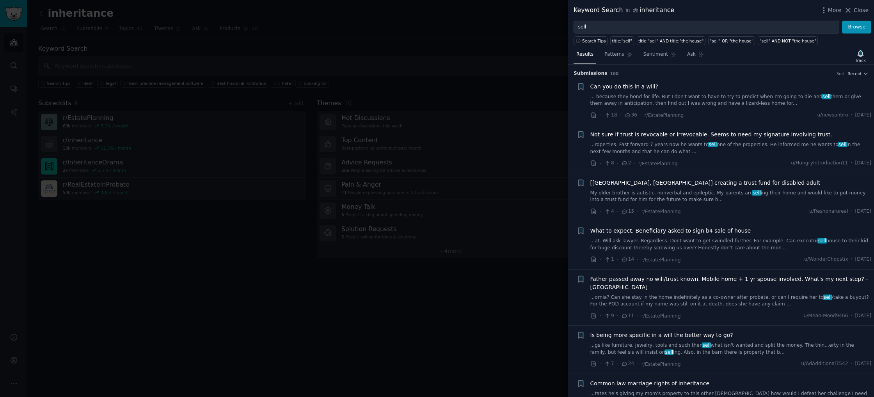
click at [684, 193] on link "My older brother is autistic, nonverbal and epileptic. My parents are sell ing …" at bounding box center [730, 197] width 281 height 14
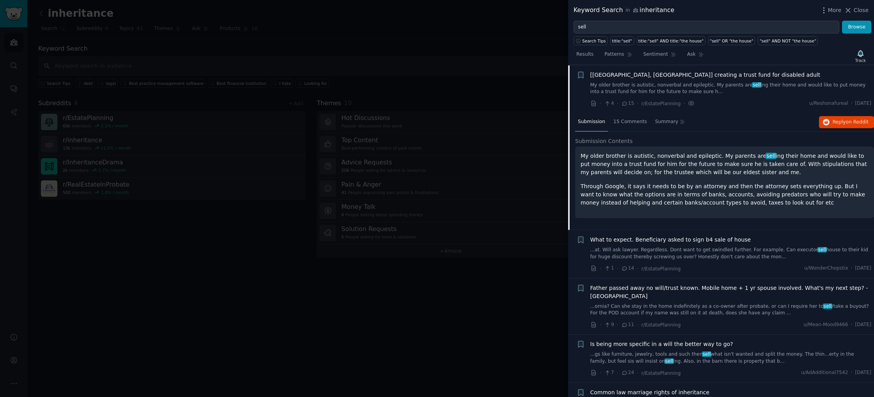
scroll to position [107, 0]
drag, startPoint x: 611, startPoint y: 156, endPoint x: 735, endPoint y: 154, distance: 123.7
click at [735, 154] on p "My older brother is autistic, nonverbal and epileptic. My parents are sell ing …" at bounding box center [724, 165] width 288 height 25
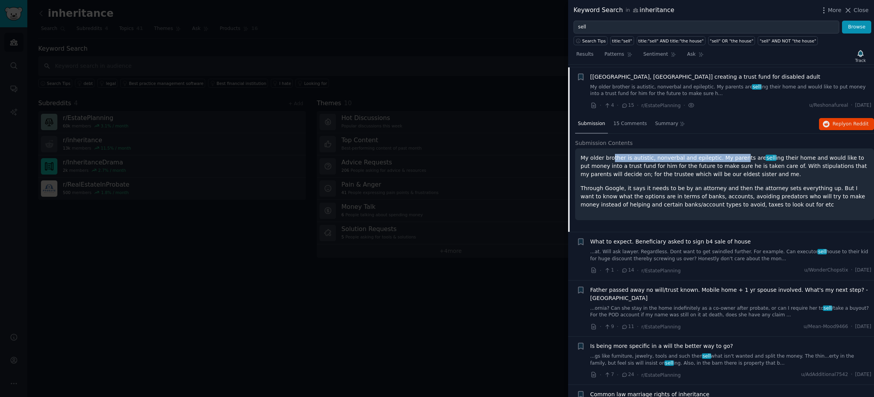
scroll to position [106, 0]
click at [600, 167] on p "My older brother is autistic, nonverbal and epileptic. My parents are sell ing …" at bounding box center [724, 166] width 288 height 25
click at [763, 165] on p "My older brother is autistic, nonverbal and epileptic. My parents are sell ing …" at bounding box center [724, 166] width 288 height 25
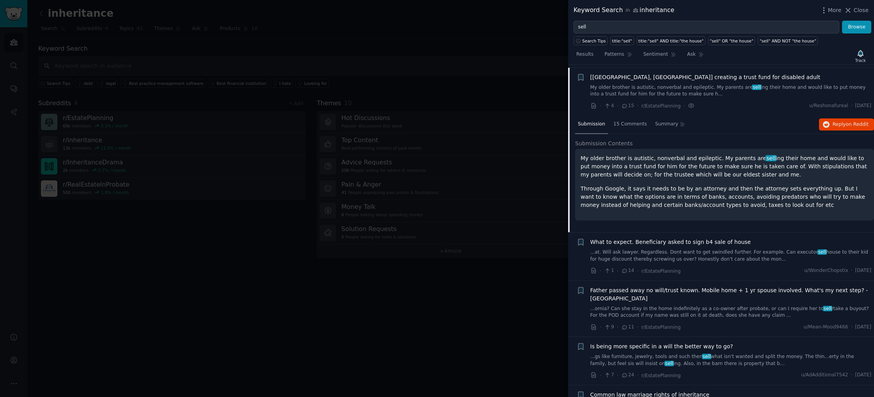
click at [601, 166] on p "My older brother is autistic, nonverbal and epileptic. My parents are sell ing …" at bounding box center [724, 166] width 288 height 25
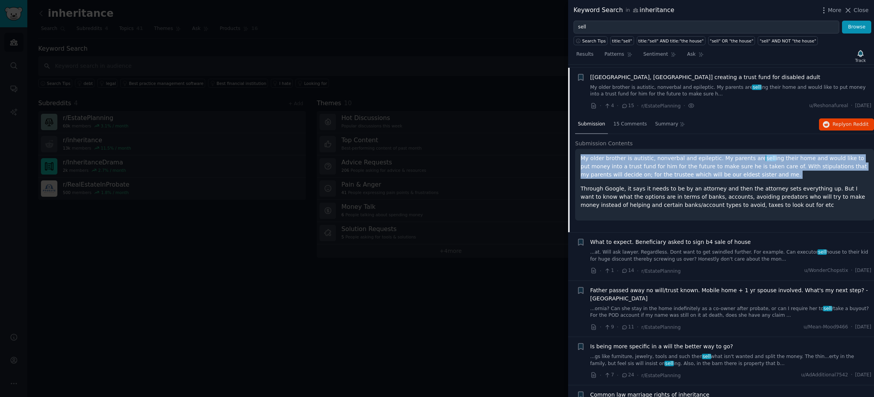
click at [601, 166] on p "My older brother is autistic, nonverbal and epileptic. My parents are sell ing …" at bounding box center [724, 166] width 288 height 25
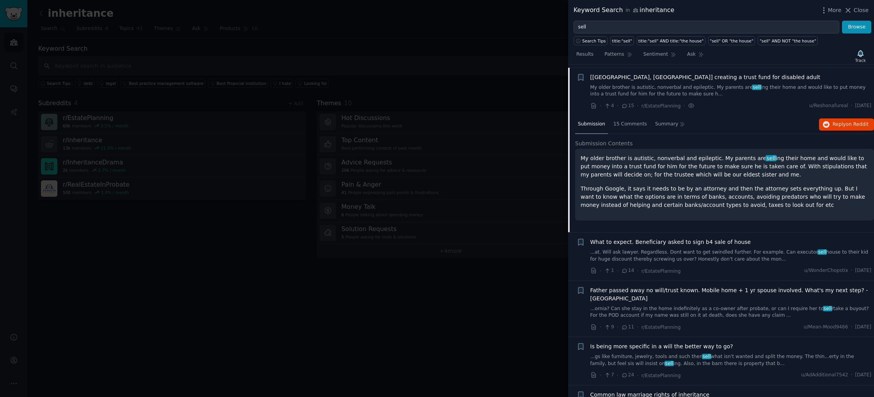
click at [606, 188] on p "Through Google, it says it needs to be by an attorney and then the attorney set…" at bounding box center [724, 197] width 288 height 25
click at [801, 189] on p "Through Google, it says it needs to be by an attorney and then the attorney set…" at bounding box center [724, 197] width 288 height 25
click at [631, 197] on p "Through Google, it says it needs to be by an attorney and then the attorney set…" at bounding box center [724, 197] width 288 height 25
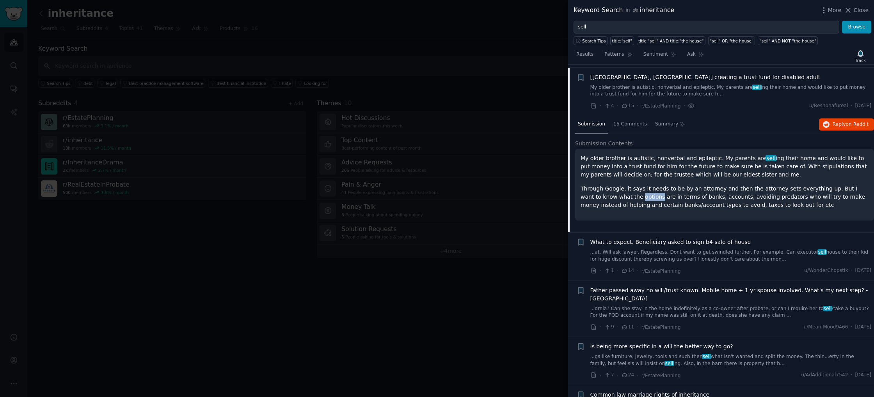
click at [631, 197] on p "Through Google, it says it needs to be by an attorney and then the attorney set…" at bounding box center [724, 197] width 288 height 25
click at [620, 163] on p "My older brother is autistic, nonverbal and epileptic. My parents are sell ing …" at bounding box center [724, 166] width 288 height 25
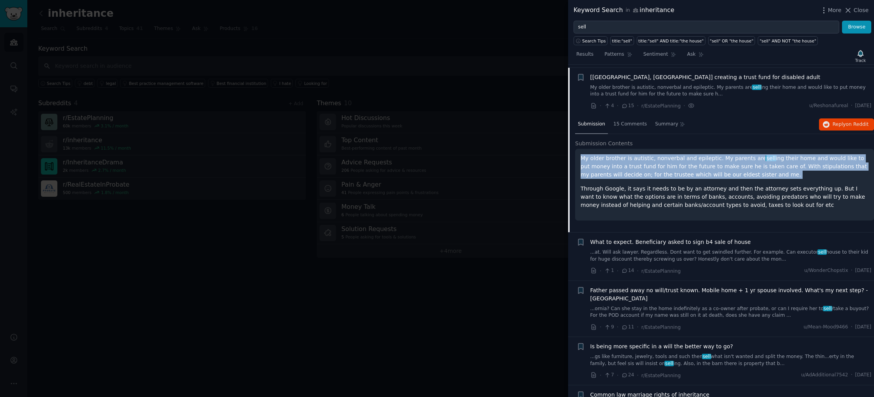
click at [620, 163] on p "My older brother is autistic, nonverbal and epileptic. My parents are sell ing …" at bounding box center [724, 166] width 288 height 25
click at [667, 172] on p "My older brother is autistic, nonverbal and epileptic. My parents are sell ing …" at bounding box center [724, 166] width 288 height 25
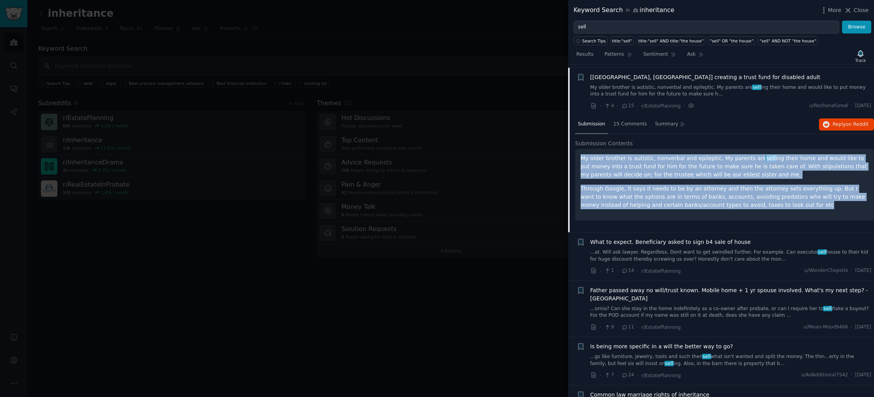
drag, startPoint x: 774, startPoint y: 207, endPoint x: 582, endPoint y: 157, distance: 198.4
click at [582, 157] on div "My older brother is autistic, nonverbal and epileptic. My parents are sell ing …" at bounding box center [724, 181] width 288 height 55
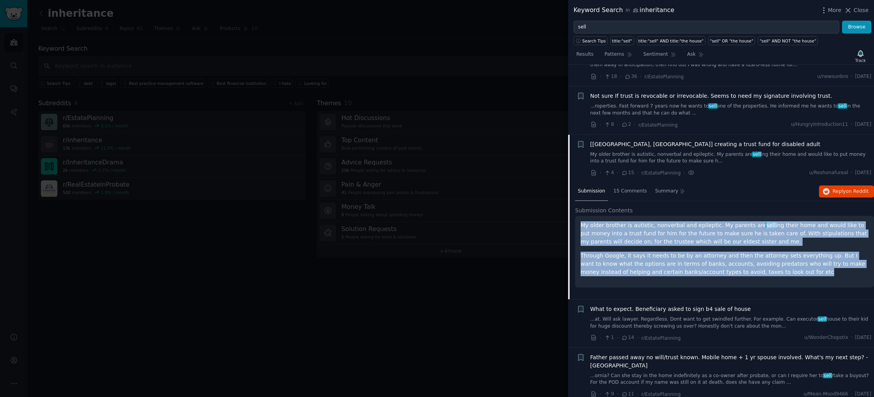
scroll to position [35, 0]
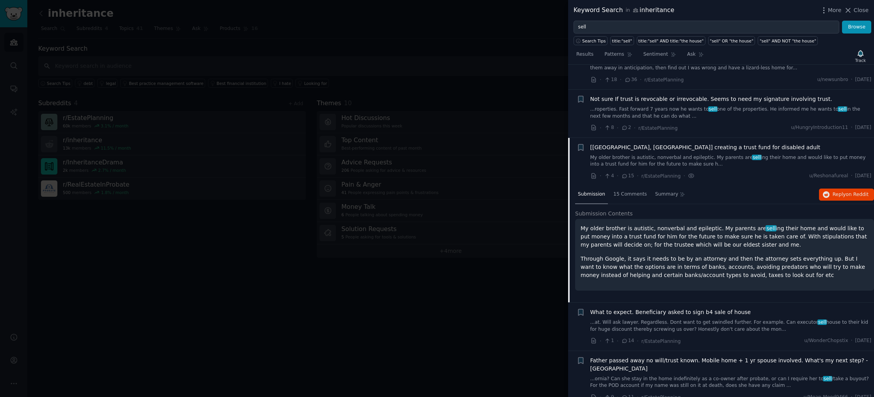
click at [778, 150] on div "[[GEOGRAPHIC_DATA], [GEOGRAPHIC_DATA]] creating a trust fund for disabled adult" at bounding box center [730, 148] width 281 height 8
click at [720, 150] on span "[[GEOGRAPHIC_DATA], [GEOGRAPHIC_DATA]] creating a trust fund for disabled adult" at bounding box center [705, 148] width 230 height 8
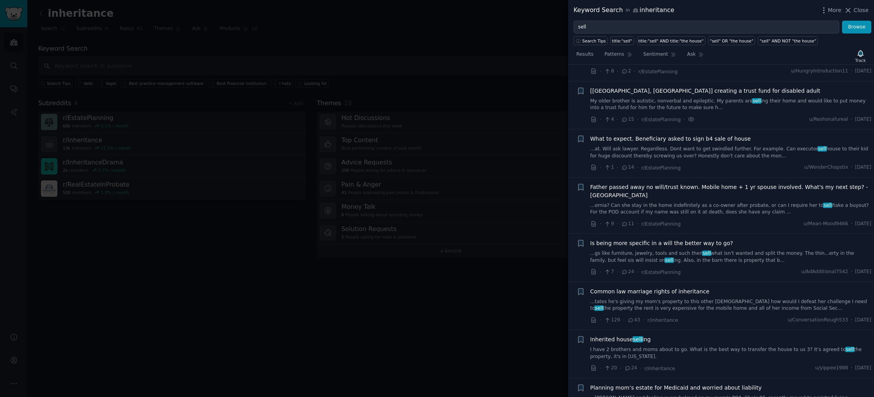
scroll to position [108, 0]
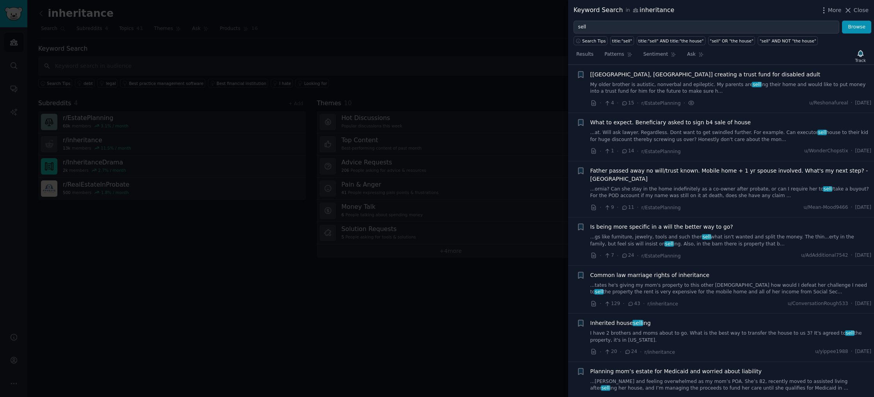
click at [719, 91] on link "My older brother is autistic, nonverbal and epileptic. My parents are sell ing …" at bounding box center [730, 89] width 281 height 14
